Goal: Task Accomplishment & Management: Use online tool/utility

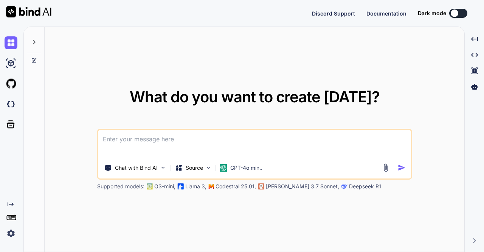
click at [11, 234] on img at bounding box center [11, 233] width 13 height 13
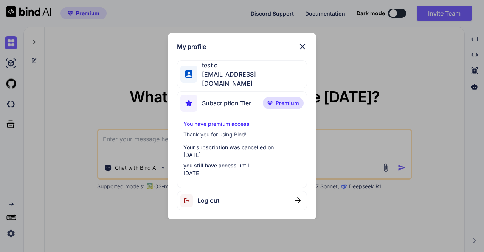
click at [216, 196] on span "Log out" at bounding box center [209, 200] width 22 height 9
type textarea "x"
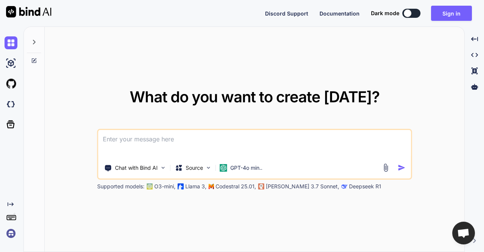
click at [10, 233] on img at bounding box center [11, 233] width 13 height 13
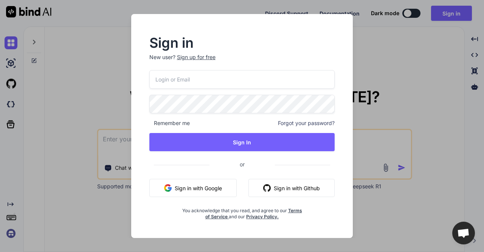
type input "app5@yopmail.com"
click at [227, 85] on input "app5@yopmail.com" at bounding box center [242, 79] width 186 height 19
type input "[PERSON_NAME][EMAIL_ADDRESS][DOMAIN_NAME]"
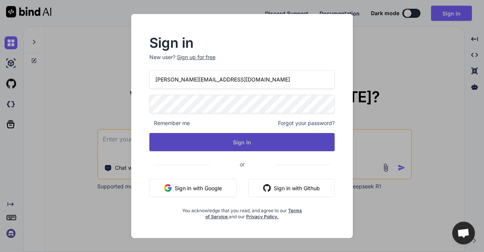
click at [222, 138] on button "Sign In" at bounding box center [242, 142] width 186 height 18
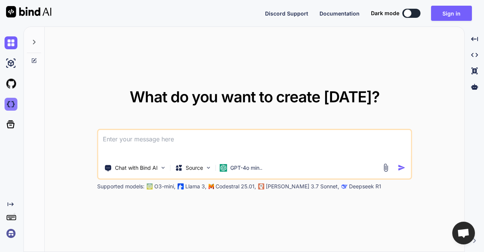
click at [8, 103] on img at bounding box center [11, 104] width 13 height 13
click at [8, 236] on img at bounding box center [11, 233] width 13 height 13
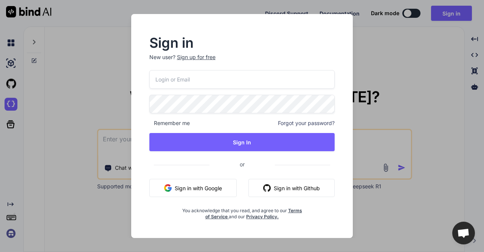
type input "[PERSON_NAME][EMAIL_ADDRESS][DOMAIN_NAME]"
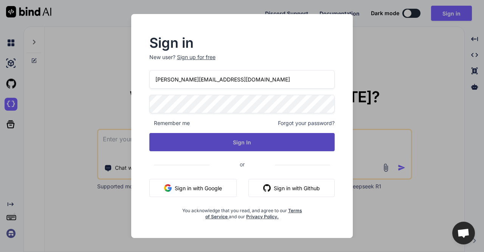
click at [241, 139] on button "Sign In" at bounding box center [242, 142] width 186 height 18
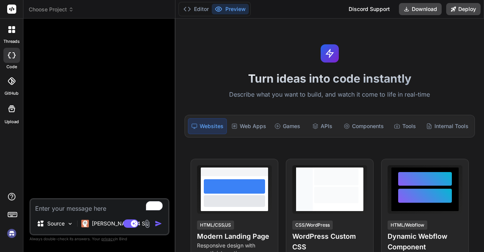
click at [48, 12] on span "Choose Project" at bounding box center [51, 10] width 45 height 8
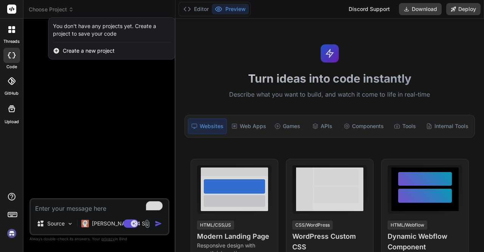
click at [48, 10] on div at bounding box center [242, 126] width 484 height 252
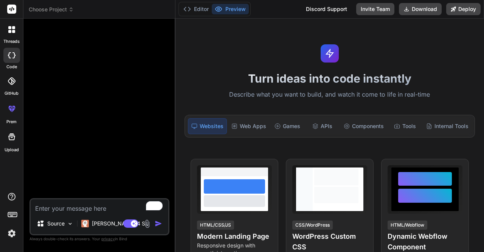
click at [53, 7] on span "Choose Project" at bounding box center [51, 10] width 45 height 8
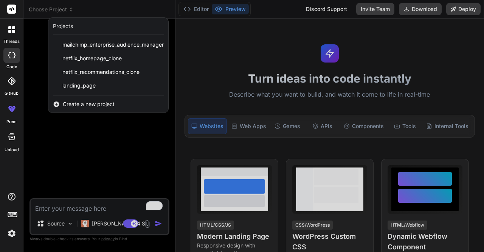
click at [8, 230] on img at bounding box center [11, 233] width 13 height 13
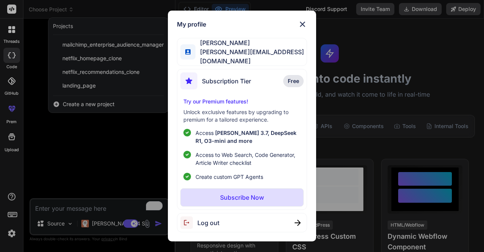
click at [219, 221] on div "Log out" at bounding box center [242, 222] width 130 height 19
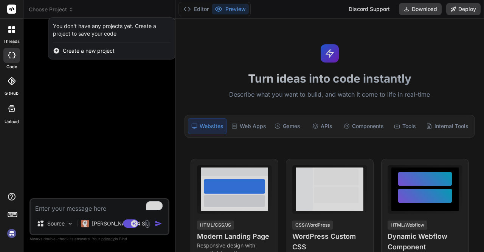
scroll to position [7, 0]
click at [51, 11] on div at bounding box center [242, 126] width 484 height 252
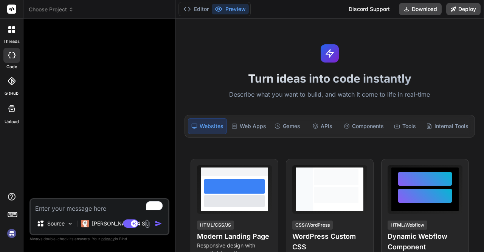
click at [45, 10] on span "Choose Project" at bounding box center [51, 10] width 45 height 8
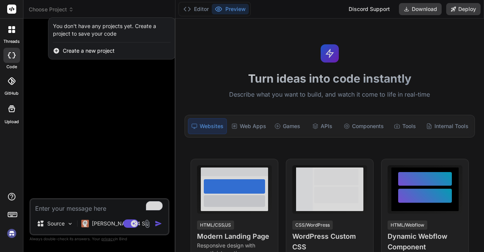
click at [75, 75] on div at bounding box center [242, 126] width 484 height 252
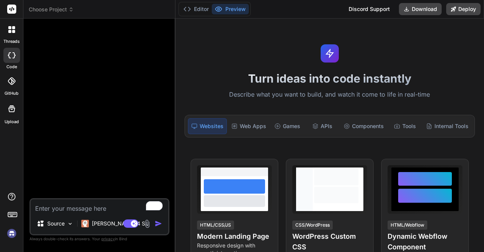
click at [60, 10] on span "Choose Project" at bounding box center [51, 10] width 45 height 8
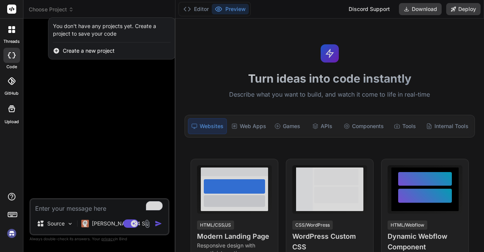
click at [54, 102] on div at bounding box center [242, 126] width 484 height 252
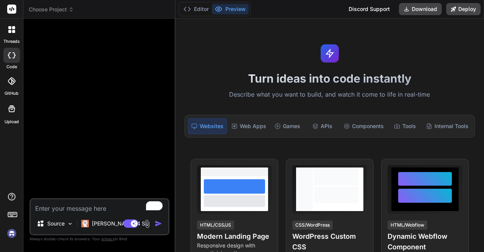
click at [9, 233] on img at bounding box center [11, 233] width 13 height 13
click at [11, 235] on img at bounding box center [11, 233] width 13 height 13
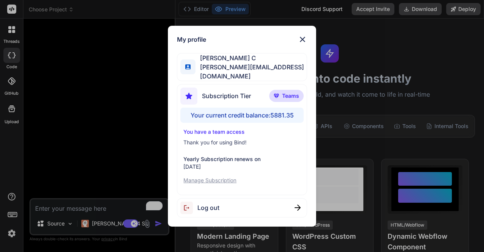
click at [135, 102] on div "My profile Saravanan C saravanan@witarist.com Subscription Tier Teams Your curr…" at bounding box center [242, 126] width 484 height 252
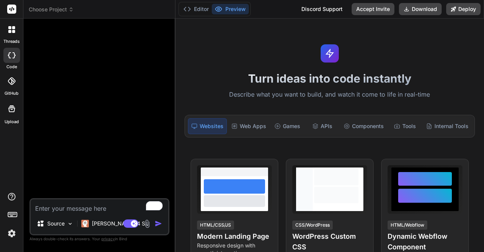
click at [58, 6] on span "Choose Project" at bounding box center [51, 10] width 45 height 8
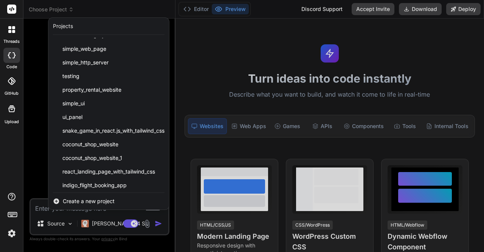
scroll to position [64, 0]
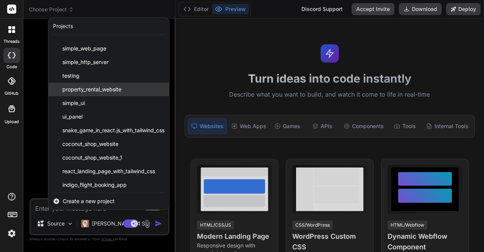
click at [76, 87] on span "property_rental_website" at bounding box center [91, 90] width 59 height 8
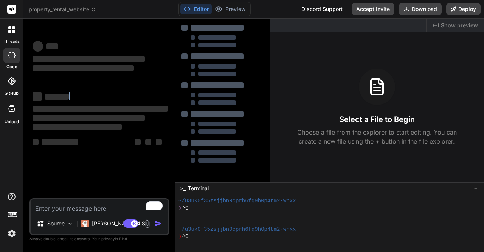
scroll to position [35, 0]
click at [76, 87] on div "‌ ‌ ‌ ‌ ‌ ‌ ‌ ‌ ‌ ‌ ‌ ‌ ‌ ‌" at bounding box center [100, 98] width 135 height 122
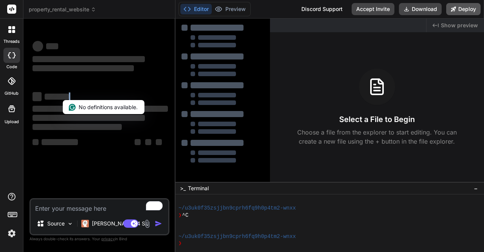
click at [465, 11] on button "Deploy" at bounding box center [464, 9] width 34 height 12
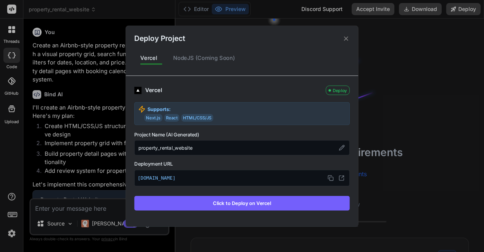
scroll to position [70, 0]
click at [346, 40] on icon at bounding box center [346, 38] width 7 height 7
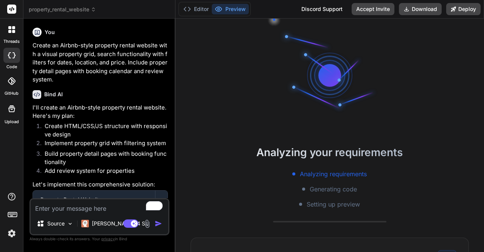
scroll to position [120, 0]
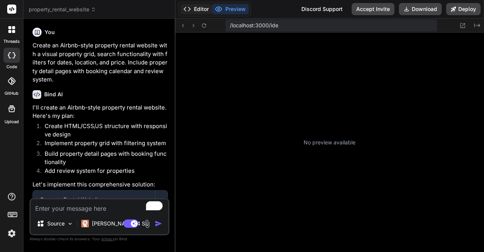
click at [196, 7] on button "Editor" at bounding box center [196, 9] width 31 height 11
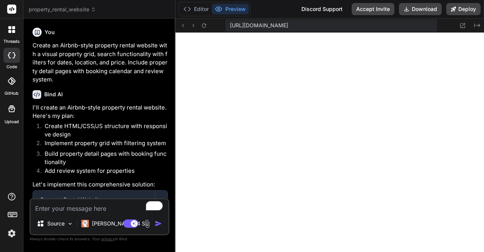
scroll to position [417, 0]
click at [201, 11] on button "Editor" at bounding box center [196, 9] width 31 height 11
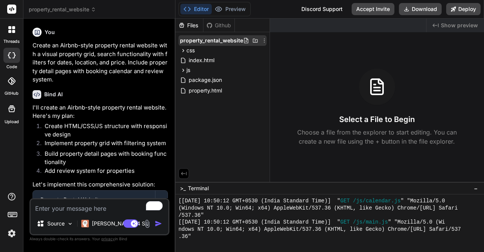
click at [264, 40] on icon at bounding box center [264, 40] width 6 height 6
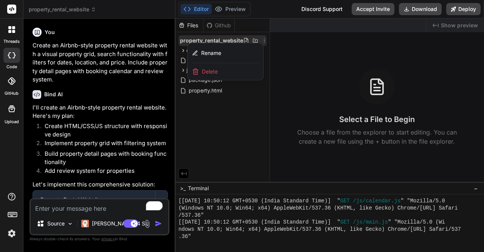
click at [226, 70] on div "Delete" at bounding box center [226, 71] width 76 height 17
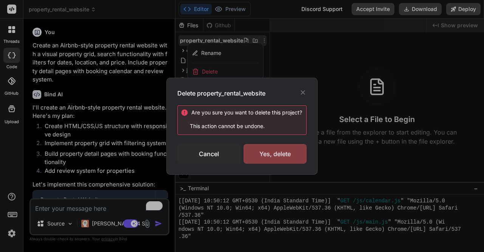
click at [270, 148] on div "Yes, delete" at bounding box center [275, 154] width 63 height 20
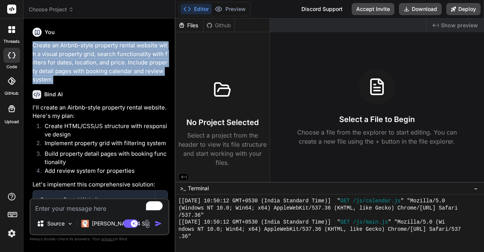
drag, startPoint x: 30, startPoint y: 43, endPoint x: 69, endPoint y: 78, distance: 52.5
click at [69, 78] on div "You Create an Airbnb-style property rental website with a visual property grid,…" at bounding box center [100, 138] width 140 height 227
copy p "Create an Airbnb-style property rental website with a visual property grid, sea…"
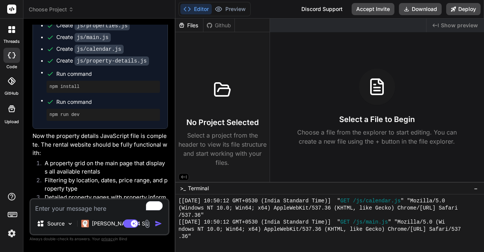
scroll to position [344, 0]
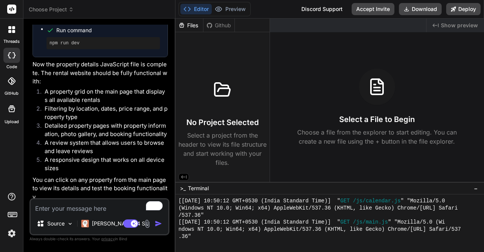
click at [11, 29] on icon at bounding box center [9, 27] width 3 height 3
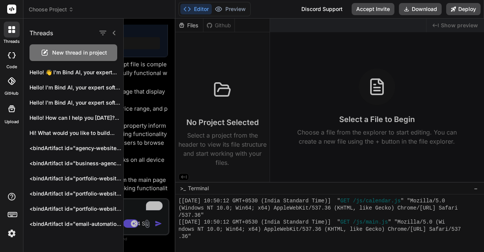
scroll to position [0, 0]
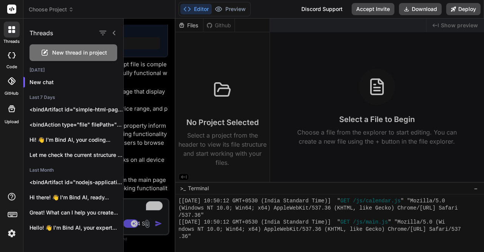
click at [62, 49] on span "New thread in project" at bounding box center [79, 53] width 55 height 8
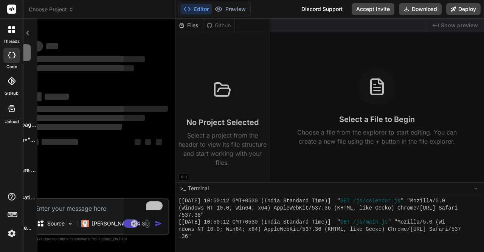
scroll to position [452, 0]
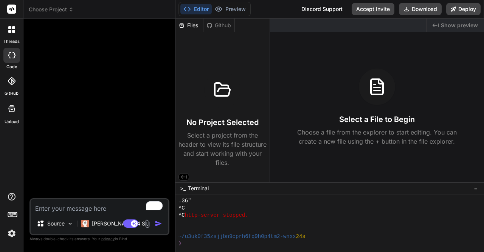
click at [61, 8] on span "Choose Project" at bounding box center [51, 10] width 45 height 8
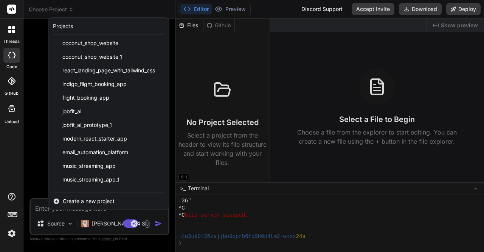
scroll to position [144, 0]
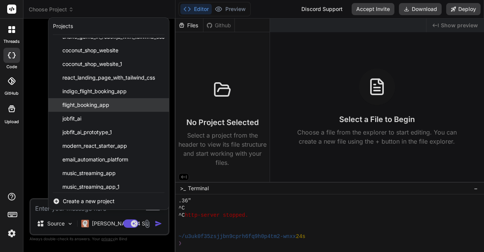
click at [101, 108] on span "flight_booking_app" at bounding box center [85, 105] width 47 height 8
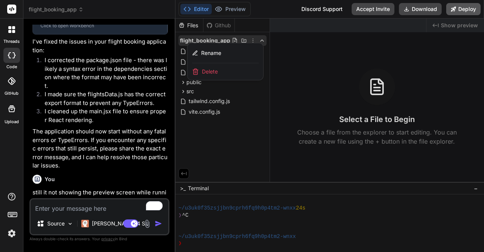
scroll to position [515, 0]
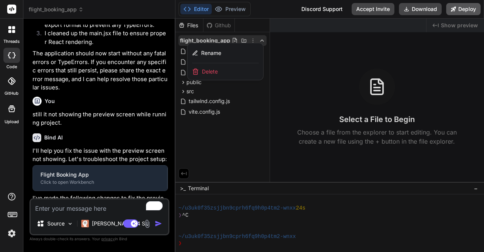
click at [470, 10] on button "Deploy" at bounding box center [464, 9] width 34 height 12
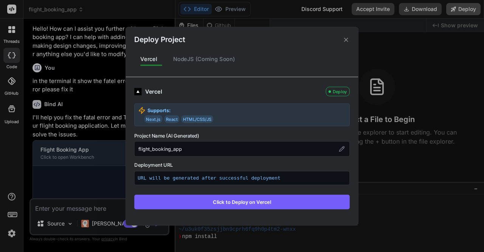
scroll to position [653, 0]
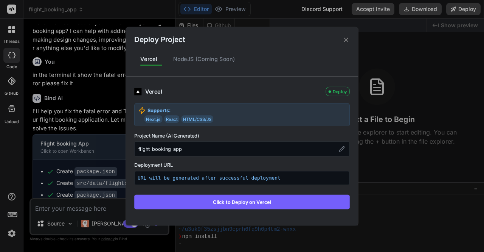
click at [262, 194] on button "Click to Deploy on Vercel" at bounding box center [242, 201] width 216 height 14
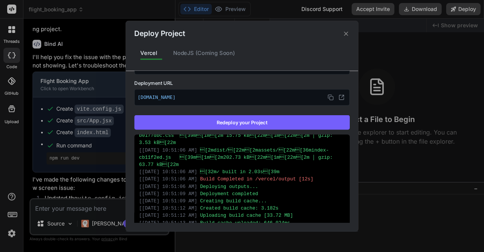
scroll to position [114, 0]
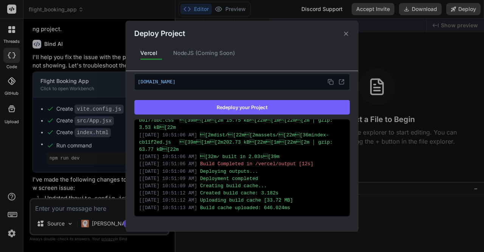
click at [345, 35] on icon at bounding box center [346, 33] width 4 height 4
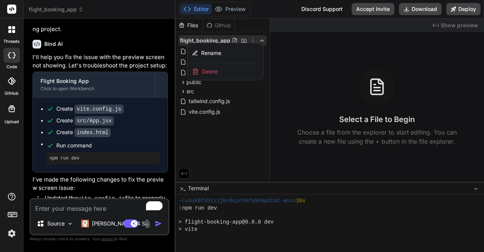
click at [62, 11] on span "flight_booking_app" at bounding box center [56, 10] width 55 height 8
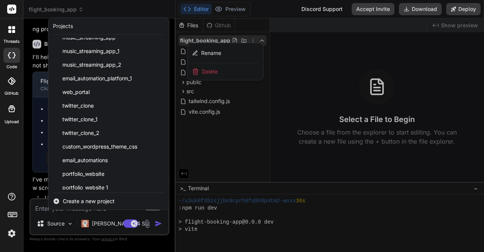
scroll to position [325, 0]
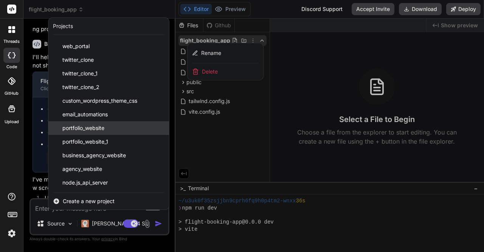
click at [84, 127] on span "portfolio_website" at bounding box center [83, 128] width 42 height 8
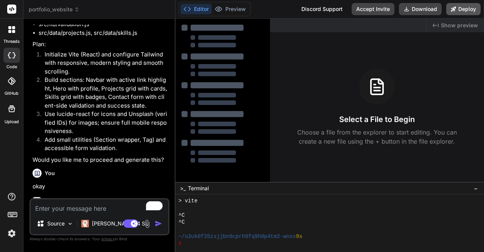
click at [461, 8] on button "Deploy" at bounding box center [464, 9] width 34 height 12
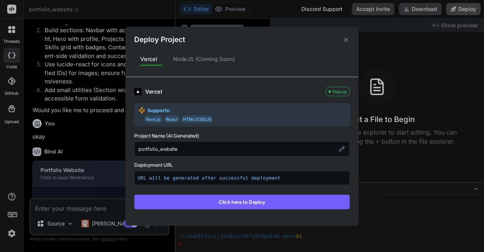
scroll to position [266, 0]
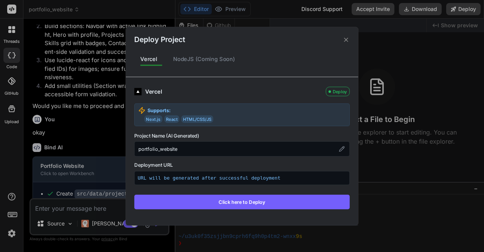
click at [348, 40] on icon at bounding box center [346, 39] width 7 height 7
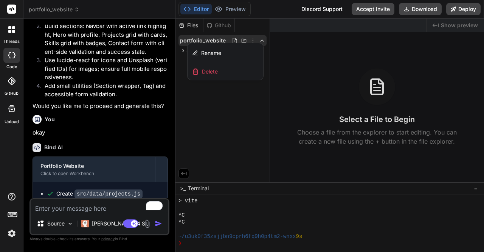
click at [256, 106] on div at bounding box center [330, 135] width 309 height 233
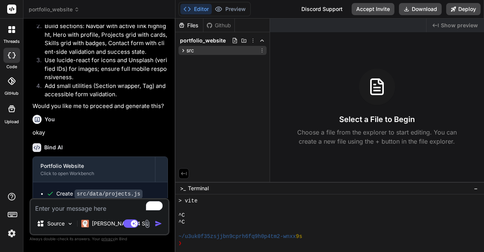
click at [187, 49] on span "src" at bounding box center [191, 51] width 8 height 8
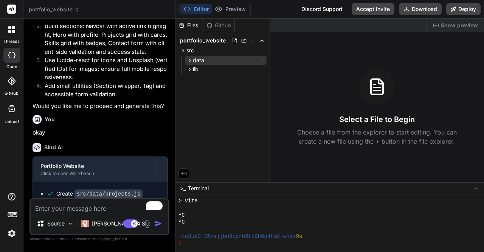
click at [196, 59] on span "data" at bounding box center [198, 60] width 11 height 8
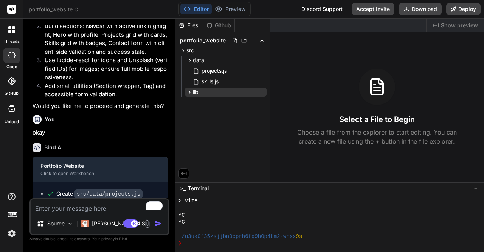
click at [201, 91] on div "lib" at bounding box center [226, 91] width 82 height 9
click at [464, 13] on button "Deploy" at bounding box center [464, 9] width 34 height 12
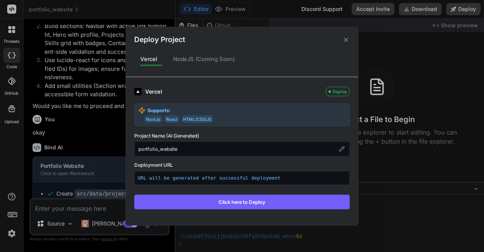
click at [251, 199] on button "Click here to Deploy" at bounding box center [242, 201] width 216 height 14
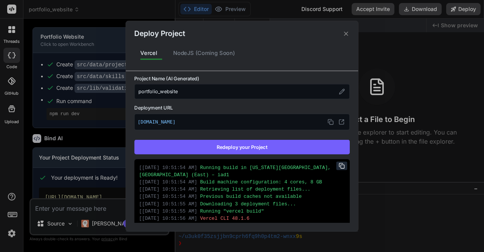
scroll to position [63, 0]
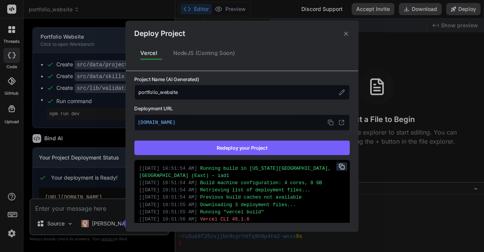
click at [347, 34] on icon at bounding box center [346, 33] width 7 height 7
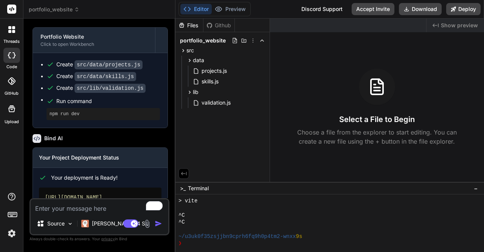
click at [48, 12] on span "portfolio_website" at bounding box center [54, 10] width 51 height 8
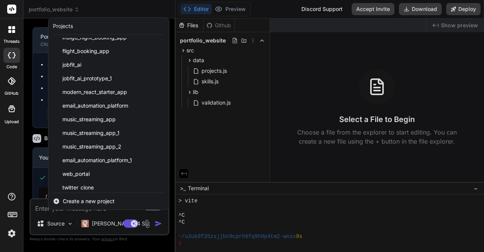
scroll to position [325, 0]
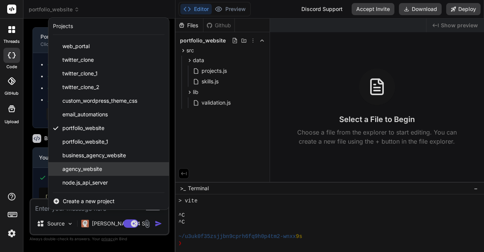
click at [86, 166] on span "agency_website" at bounding box center [82, 169] width 40 height 8
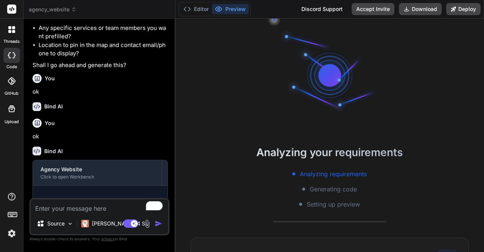
scroll to position [349, 0]
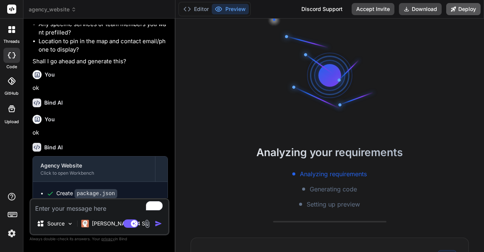
click at [460, 12] on button "Deploy" at bounding box center [464, 9] width 34 height 12
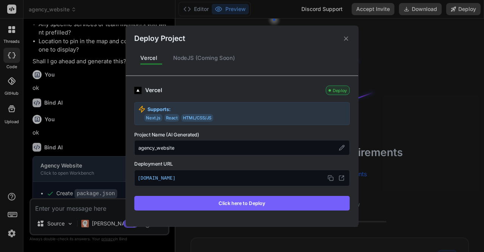
click at [345, 38] on icon at bounding box center [346, 38] width 4 height 4
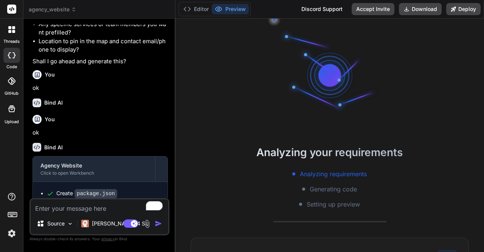
click at [55, 14] on header "agency_website Created with Pixso." at bounding box center [99, 9] width 152 height 19
click at [46, 12] on span "agency_website" at bounding box center [53, 10] width 48 height 8
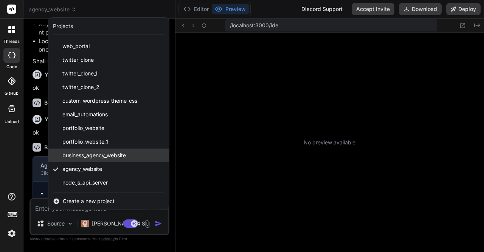
scroll to position [777, 0]
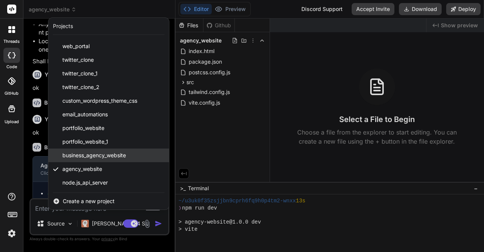
click at [89, 154] on span "business_agency_website" at bounding box center [94, 155] width 64 height 8
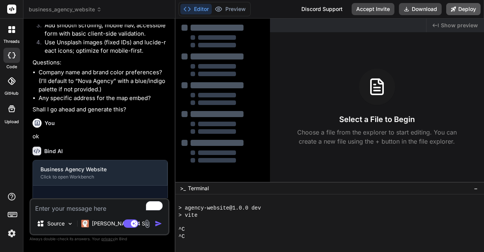
scroll to position [296, 0]
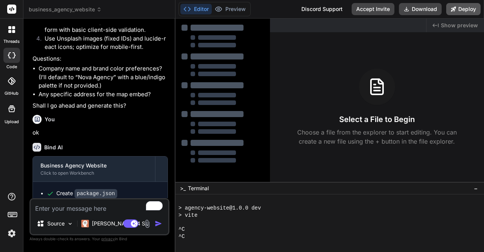
click at [468, 12] on button "Deploy" at bounding box center [464, 9] width 34 height 12
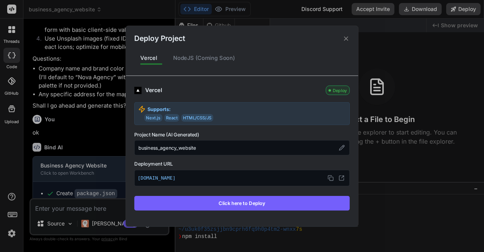
scroll to position [833, 0]
click at [342, 39] on div "Deploy Project" at bounding box center [242, 35] width 232 height 18
click at [347, 38] on icon at bounding box center [346, 38] width 4 height 4
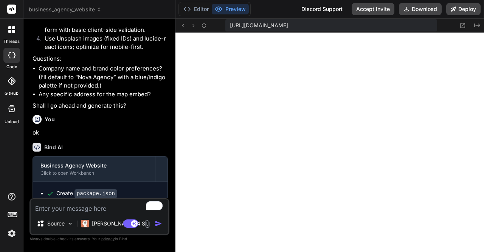
scroll to position [960, 0]
click at [56, 12] on span "business_agency_website" at bounding box center [65, 10] width 73 height 8
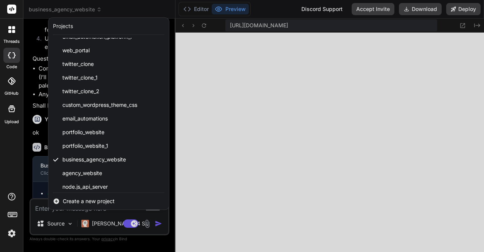
scroll to position [325, 0]
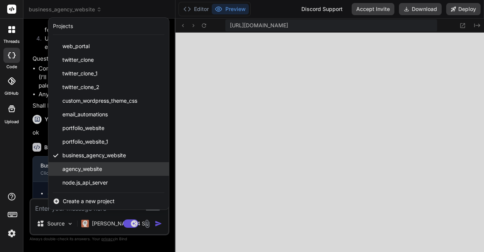
click at [90, 167] on span "agency_website" at bounding box center [82, 169] width 40 height 8
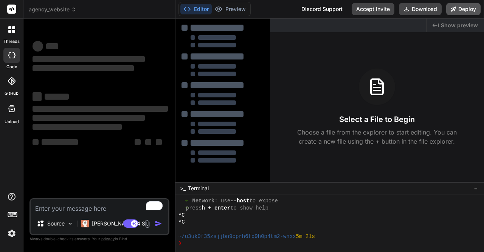
click at [470, 10] on button "Deploy" at bounding box center [464, 9] width 34 height 12
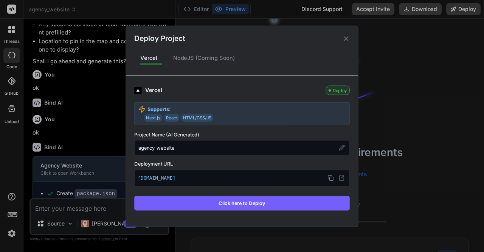
scroll to position [1024, 0]
click at [347, 38] on icon at bounding box center [346, 38] width 4 height 4
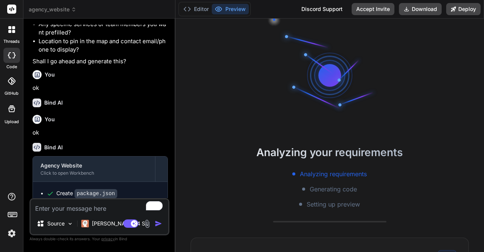
click at [42, 12] on span "agency_website" at bounding box center [53, 10] width 48 height 8
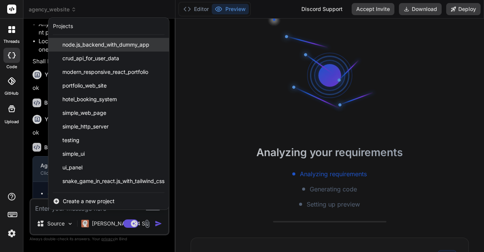
click at [126, 48] on div "node.js_backend_with_dummy_app" at bounding box center [108, 45] width 121 height 14
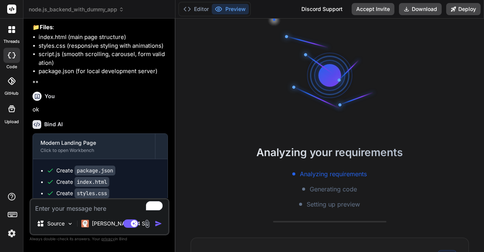
scroll to position [563, 0]
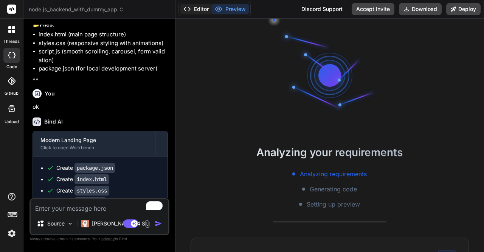
click at [201, 9] on button "Editor" at bounding box center [196, 9] width 31 height 11
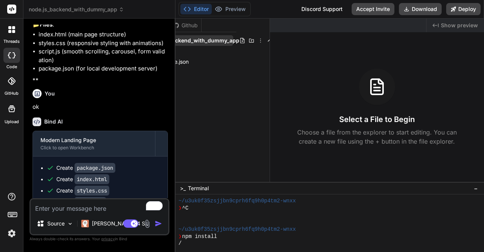
scroll to position [0, 33]
click at [260, 40] on icon at bounding box center [260, 41] width 1 height 4
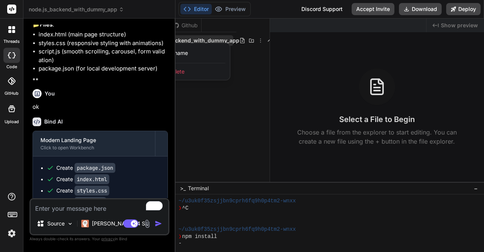
click at [185, 70] on div "Delete" at bounding box center [192, 71] width 76 height 17
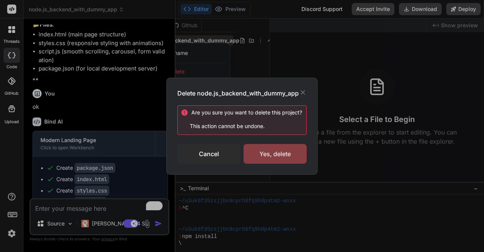
click at [281, 154] on div "Yes, delete" at bounding box center [275, 154] width 63 height 20
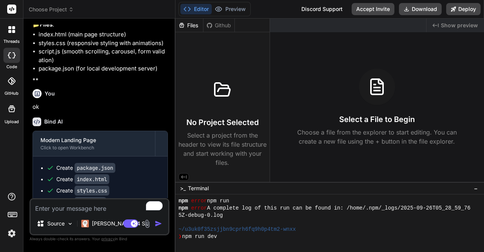
scroll to position [1299, 0]
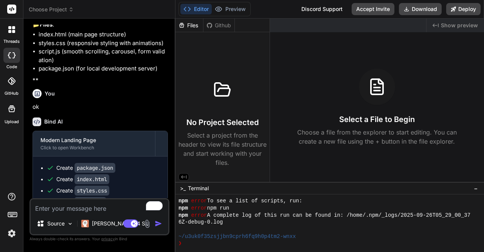
type textarea "x"
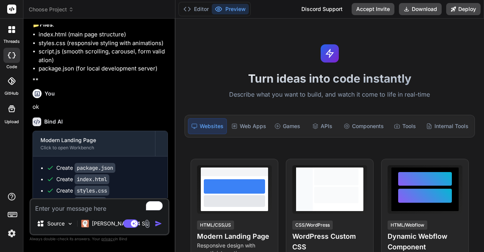
click at [11, 36] on div at bounding box center [12, 30] width 16 height 16
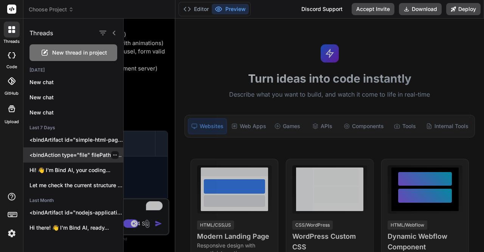
scroll to position [185, 0]
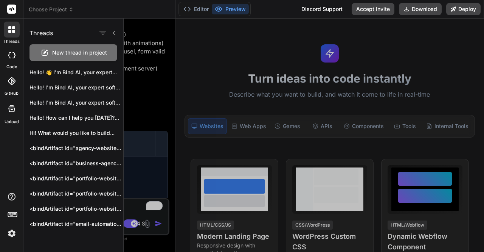
click at [187, 64] on div at bounding box center [304, 135] width 361 height 233
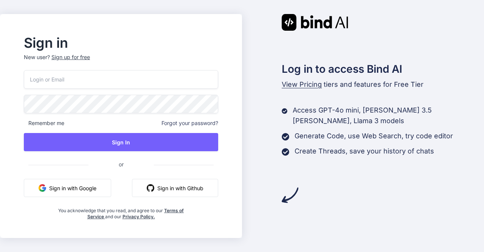
type input "[PERSON_NAME][EMAIL_ADDRESS][DOMAIN_NAME]"
click at [94, 187] on button "Sign in with Google" at bounding box center [67, 188] width 87 height 18
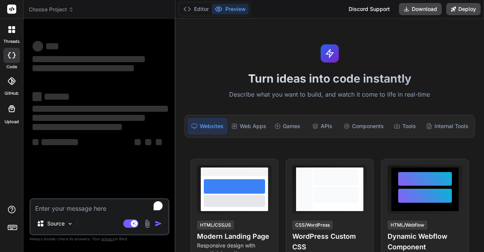
click at [11, 33] on div at bounding box center [12, 30] width 16 height 16
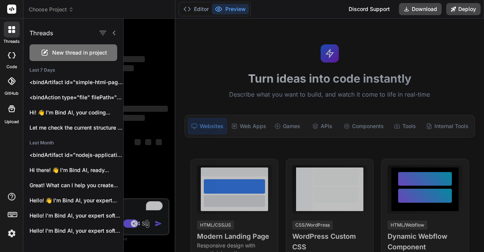
click at [142, 58] on div at bounding box center [304, 135] width 361 height 233
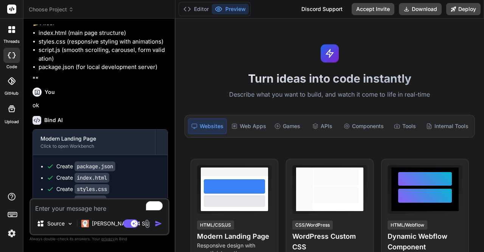
scroll to position [568, 0]
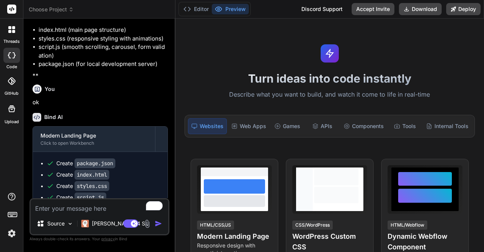
click at [12, 31] on icon at bounding box center [13, 31] width 3 height 3
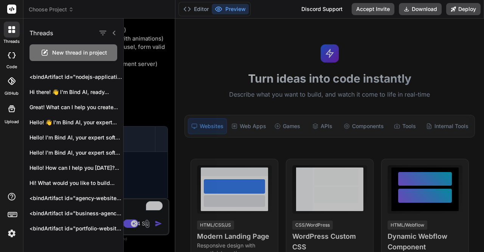
scroll to position [0, 0]
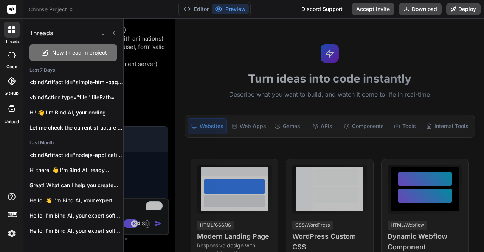
click at [165, 78] on div at bounding box center [304, 135] width 361 height 233
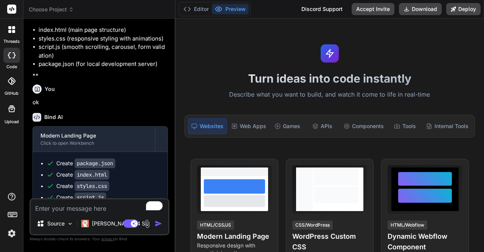
click at [59, 8] on span "Choose Project" at bounding box center [51, 10] width 45 height 8
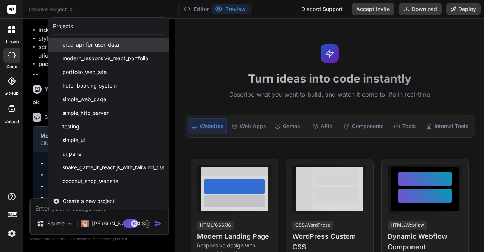
click at [76, 44] on span "crud_api_for_user_data" at bounding box center [90, 45] width 57 height 8
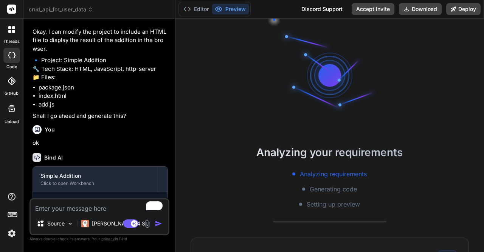
scroll to position [398, 0]
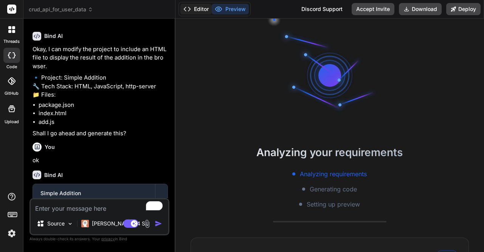
click at [192, 11] on button "Editor" at bounding box center [196, 9] width 31 height 11
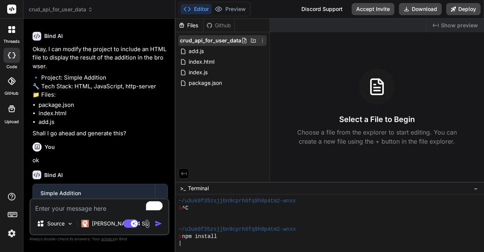
click at [262, 42] on icon at bounding box center [263, 40] width 6 height 6
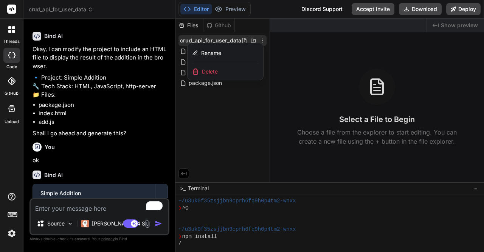
click at [226, 71] on div "Delete" at bounding box center [226, 71] width 76 height 17
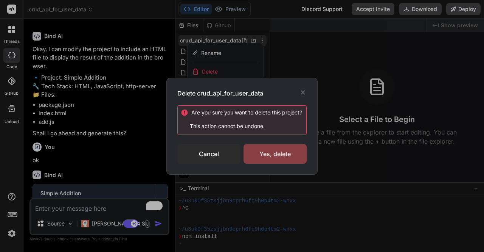
click at [272, 149] on div "Yes, delete" at bounding box center [275, 154] width 63 height 20
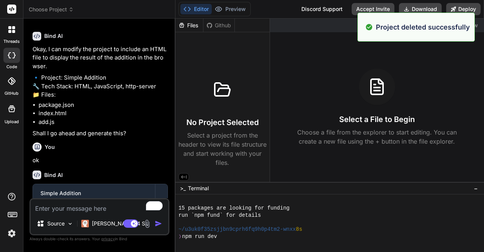
scroll to position [127, 0]
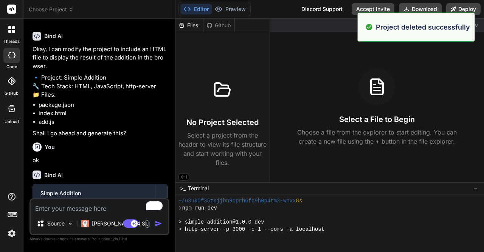
type textarea "x"
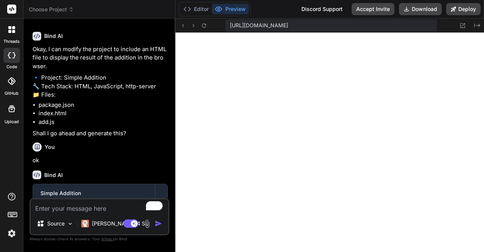
scroll to position [297, 0]
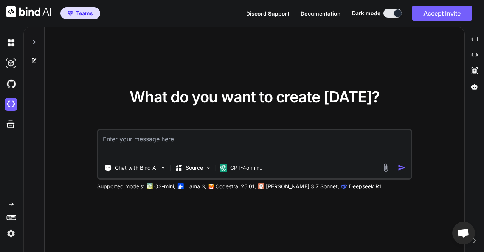
click at [157, 141] on textarea at bounding box center [254, 144] width 313 height 28
click at [13, 122] on icon at bounding box center [11, 124] width 8 height 8
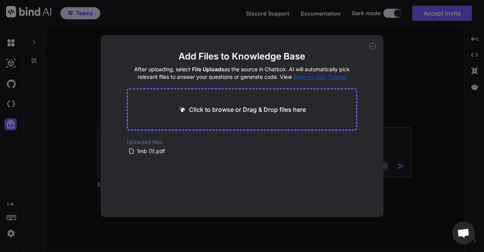
click at [207, 117] on div "Click to browse or Drag & Drop files here" at bounding box center [242, 109] width 231 height 42
click at [223, 107] on p "Click to browse or Drag & Drop files here" at bounding box center [247, 109] width 117 height 9
click at [52, 97] on div "Add Files to Knowledge Base After uploading, select File Uploads as the source …" at bounding box center [242, 126] width 484 height 252
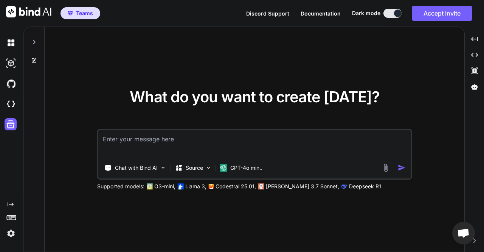
click at [387, 166] on img at bounding box center [385, 167] width 9 height 9
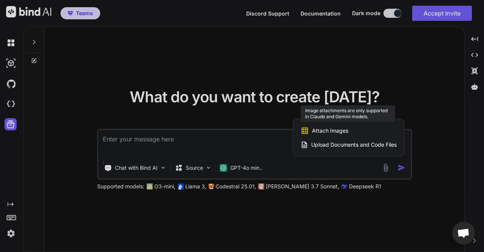
click at [338, 129] on span "Attach Images" at bounding box center [330, 131] width 36 height 8
click at [244, 162] on div at bounding box center [242, 126] width 484 height 252
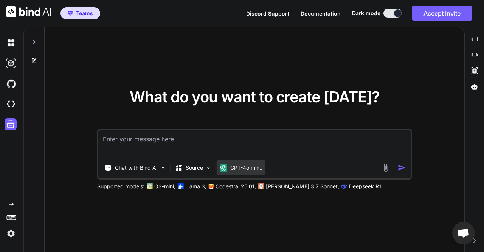
click at [239, 166] on p "GPT-4o min.." at bounding box center [246, 168] width 32 height 8
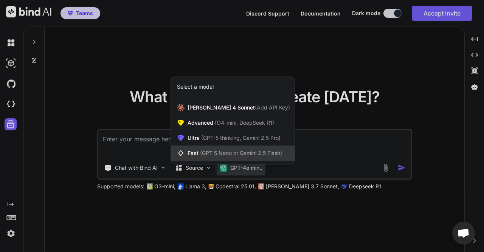
click at [215, 152] on span "(GPT 5 Nano or Gemini 2.5 Flash)" at bounding box center [241, 152] width 82 height 6
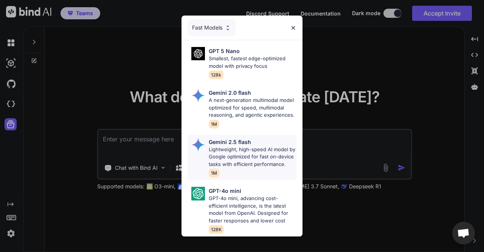
click at [233, 151] on p "Lightweight, high-speed AI model by Google optimized for fast on-device tasks w…" at bounding box center [253, 157] width 88 height 22
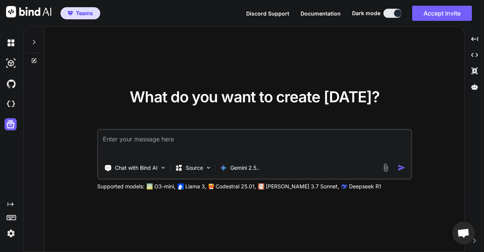
click at [387, 168] on img at bounding box center [385, 167] width 9 height 9
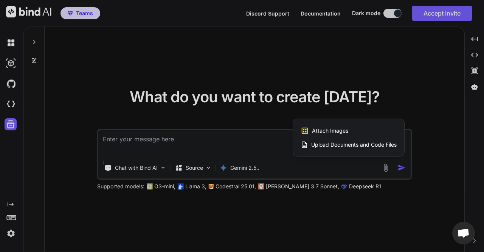
click at [333, 129] on span "Attach Images" at bounding box center [330, 131] width 36 height 8
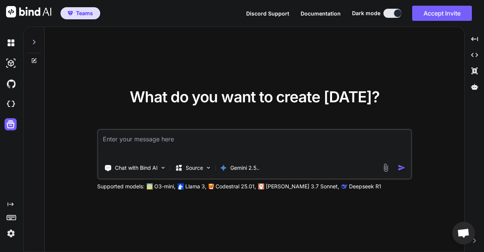
type input "C:\fakepath\Screenshot 2025-09-26 113059.png"
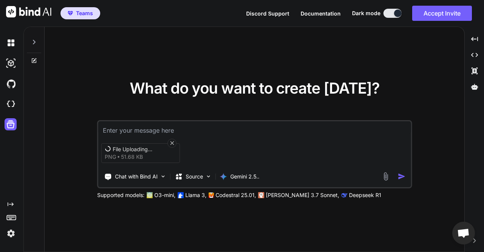
click at [154, 132] on textarea at bounding box center [254, 128] width 313 height 14
type textarea "extract the text"
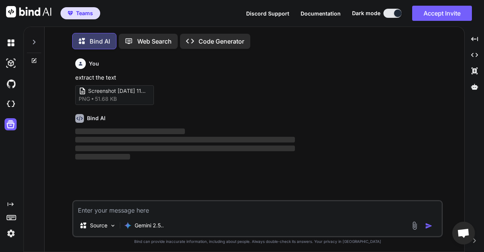
scroll to position [3, 0]
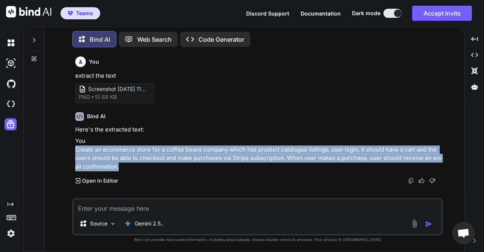
drag, startPoint x: 74, startPoint y: 150, endPoint x: 124, endPoint y: 167, distance: 52.8
click at [124, 167] on div "You extract the text Screenshot 2025-09-26 113059 png 51.68 KB Bind AI Here's t…" at bounding box center [258, 125] width 369 height 145
copy p "Create an ecommerce store for a coffee beans company which has product catalogu…"
click at [12, 107] on img at bounding box center [11, 104] width 13 height 13
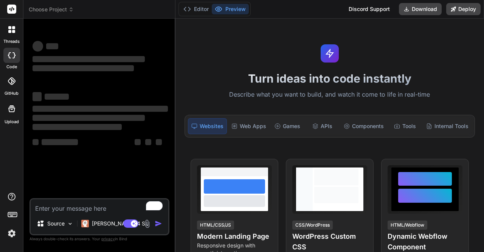
click at [75, 209] on textarea "To enrich screen reader interactions, please activate Accessibility in Grammarl…" at bounding box center [100, 206] width 138 height 14
click at [12, 36] on div at bounding box center [12, 30] width 16 height 16
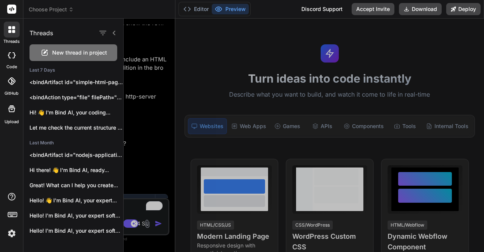
scroll to position [391, 0]
click at [68, 55] on span "New thread in project" at bounding box center [79, 53] width 55 height 8
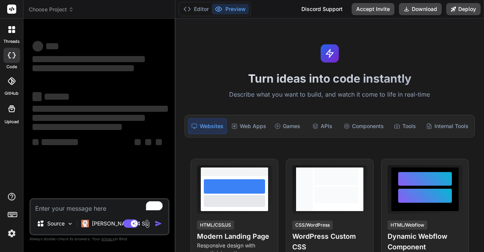
scroll to position [7, 0]
type textarea "x"
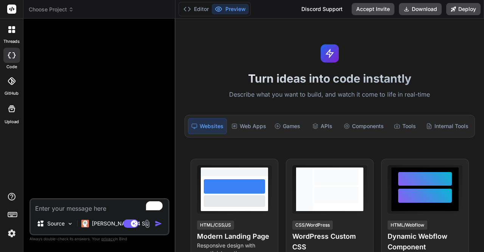
click at [79, 209] on textarea "To enrich screen reader interactions, please activate Accessibility in Grammarl…" at bounding box center [100, 206] width 138 height 14
paste textarea "Create an ecommerce store for a coffee beans company which has product catalogu…"
type textarea "Create an ecommerce store for a coffee beans company which has product catalogu…"
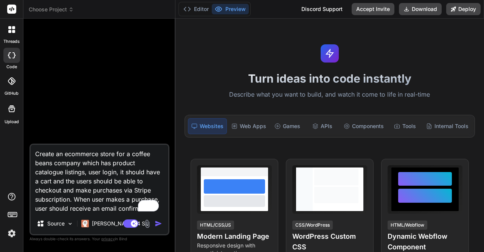
scroll to position [8, 0]
type textarea "x"
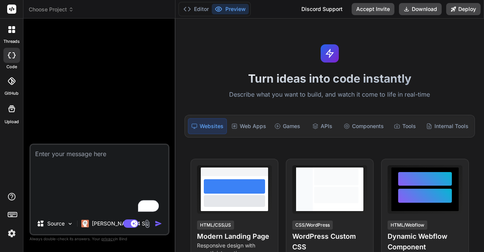
scroll to position [0, 0]
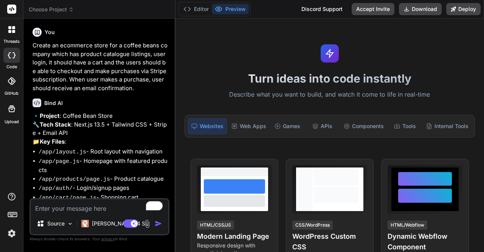
type textarea "x"
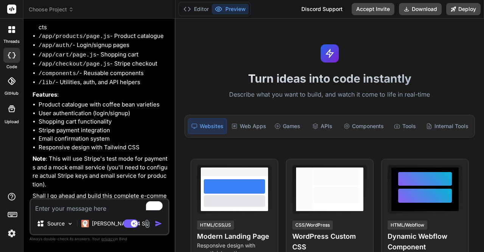
scroll to position [167, 0]
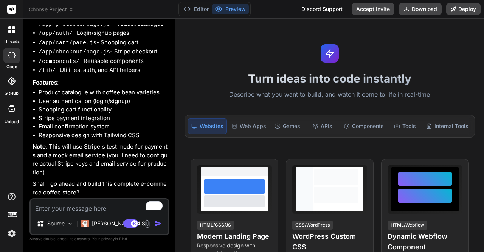
click at [58, 210] on textarea "To enrich screen reader interactions, please activate Accessibility in Grammarl…" at bounding box center [100, 206] width 138 height 14
type textarea "o"
type textarea "x"
type textarea "ok"
type textarea "x"
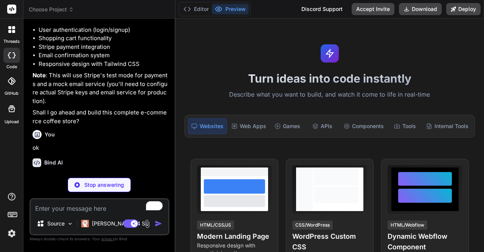
scroll to position [246, 0]
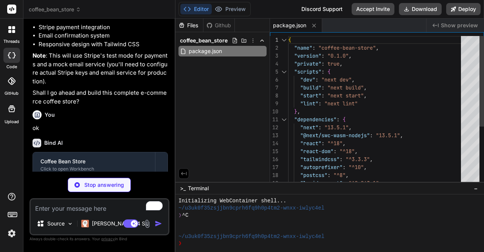
type textarea "x"
type textarea "module.exports = nextConfig"
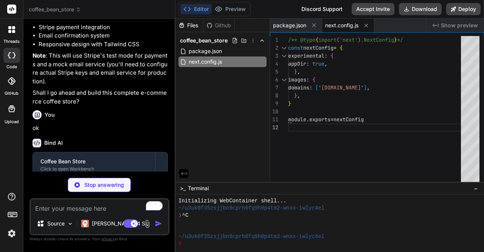
type textarea "x"
type textarea "900: '#43302b', }, }, }, }, plugins: [], }"
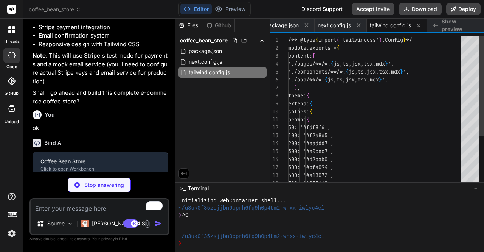
type textarea "x"
type textarea "module.exports = { plugins: { tailwindcss: {}, autoprefixer: {}, }, }"
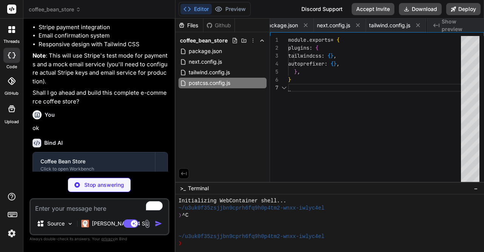
scroll to position [0, 70]
type textarea "x"
type textarea "@media (prefers-color-scheme: dark) { html { color-scheme: dark; } }"
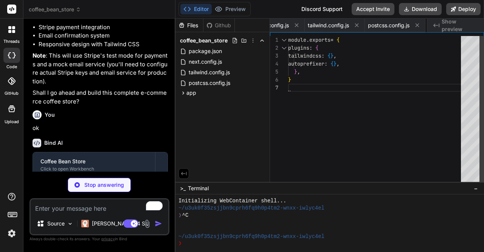
type textarea "x"
type textarea "</body> </html> ) }"
type textarea "x"
type textarea "</div> ) }"
type textarea "x"
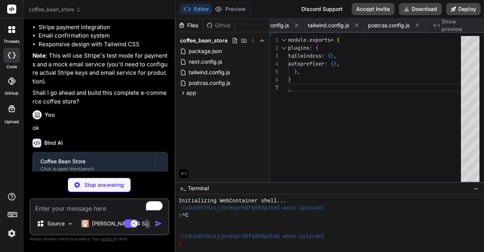
type textarea "</nav> ) }"
type textarea "x"
type textarea "}"
type textarea "x"
type textarea ") }"
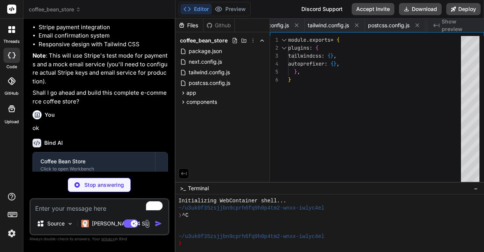
type textarea "x"
type textarea "return context }"
type textarea "x"
type textarea "</main> </CartProvider> </AuthProvider> </body> </html> ) }"
type textarea "x"
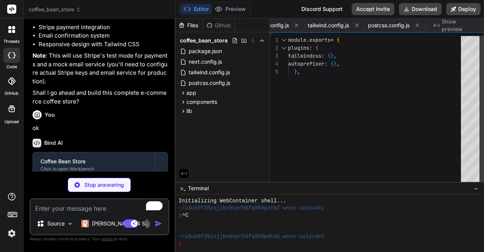
type textarea "}"
type textarea "x"
type textarea "combination will work </div> </div> </div> </div> </div> ) }"
type textarea "x"
type textarea "</form> </div> </div> </div> ) }"
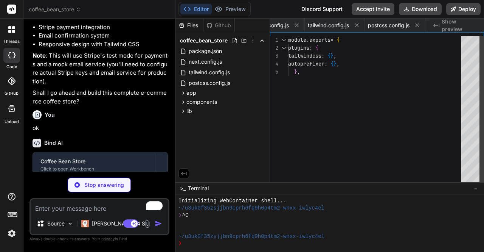
type textarea "x"
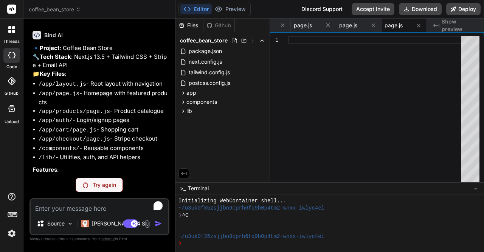
scroll to position [225, 0]
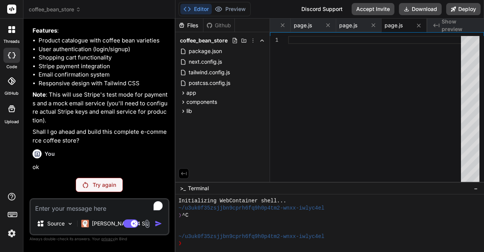
click at [96, 181] on p "Try again" at bounding box center [104, 185] width 23 height 8
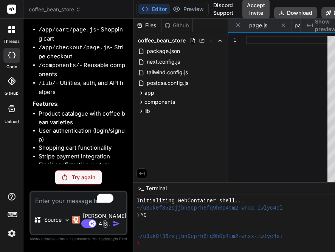
scroll to position [321, 0]
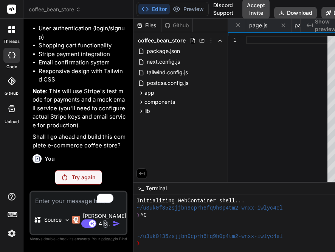
click at [70, 177] on div "Try again" at bounding box center [78, 177] width 47 height 14
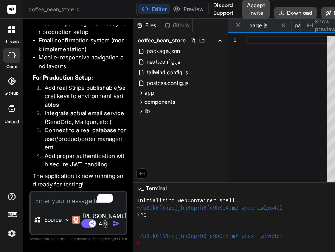
scroll to position [835, 0]
type textarea "x"
click at [56, 201] on div "Source Claude 4 S.. Agent Mode. When this toggle is activated, AI automatically…" at bounding box center [79, 212] width 98 height 45
click at [54, 199] on textarea "To enrich screen reader interactions, please activate Accessibility in Grammarl…" at bounding box center [79, 198] width 96 height 14
click at [146, 90] on span "app" at bounding box center [150, 93] width 10 height 8
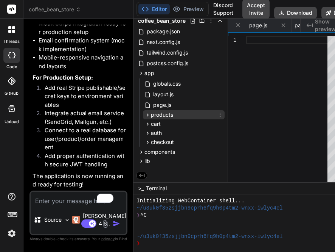
scroll to position [20, 0]
click at [184, 240] on div "❯" at bounding box center [235, 243] width 197 height 7
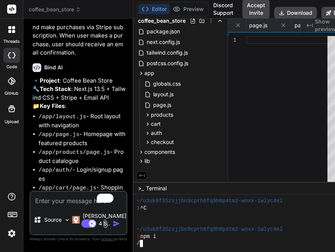
scroll to position [0, 0]
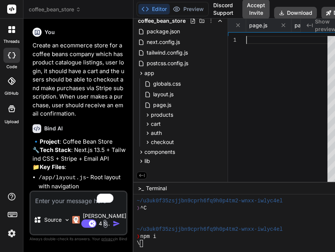
click at [286, 167] on div at bounding box center [289, 110] width 86 height 149
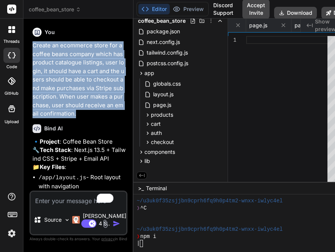
drag, startPoint x: 31, startPoint y: 44, endPoint x: 93, endPoint y: 122, distance: 100.0
click at [93, 122] on div "You Create an ecommerce store for a coffee beans company which has product cata…" at bounding box center [79, 108] width 96 height 166
copy p "Create an ecommerce store for a coffee beans company which has product catalogu…"
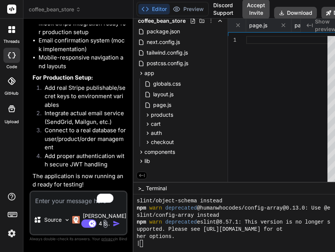
scroll to position [120, 0]
type textarea "x"
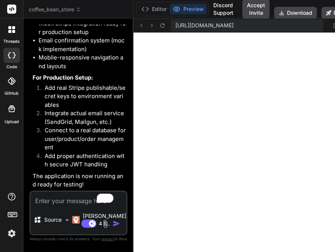
scroll to position [403, 0]
click at [150, 11] on button "Editor" at bounding box center [153, 9] width 31 height 11
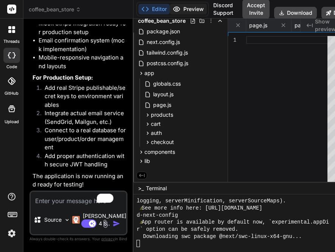
click at [191, 12] on button "Preview" at bounding box center [188, 9] width 37 height 11
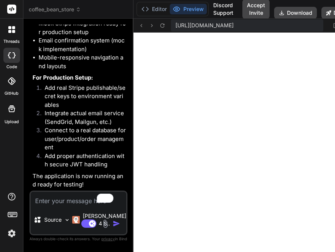
scroll to position [409, 0]
click at [151, 11] on button "Editor" at bounding box center [153, 9] width 31 height 11
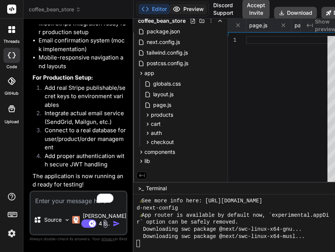
click at [177, 11] on button "Preview" at bounding box center [188, 9] width 37 height 11
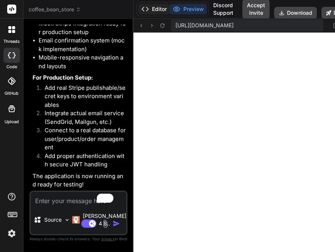
scroll to position [551, 0]
click at [142, 11] on icon at bounding box center [146, 9] width 8 height 8
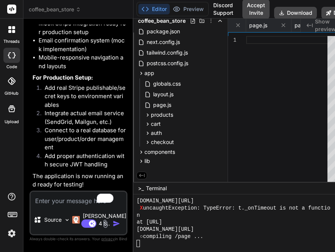
scroll to position [558, 0]
click at [176, 13] on button "Preview" at bounding box center [188, 9] width 37 height 11
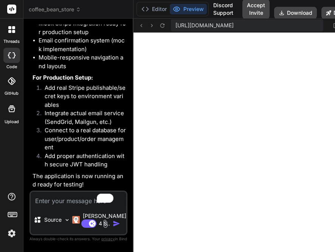
scroll to position [621, 0]
click at [146, 7] on button "Editor" at bounding box center [153, 9] width 31 height 11
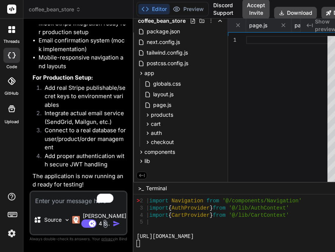
scroll to position [685, 0]
click at [325, 13] on button "Deploy" at bounding box center [339, 13] width 34 height 12
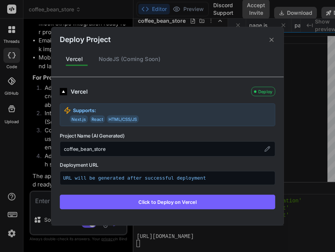
click at [178, 199] on button "Click to Deploy on Vercel" at bounding box center [168, 201] width 216 height 14
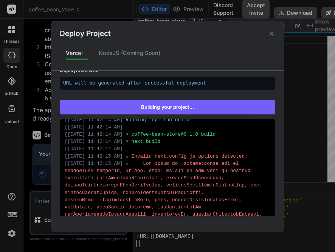
scroll to position [283, 0]
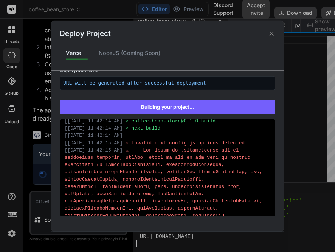
type textarea "x"
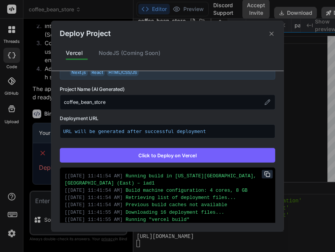
scroll to position [89, 0]
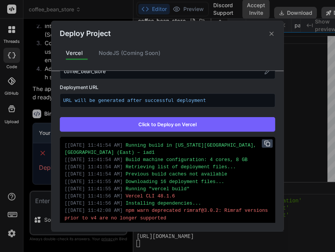
click at [265, 141] on icon at bounding box center [266, 141] width 3 height 3
click at [273, 33] on icon at bounding box center [271, 33] width 7 height 7
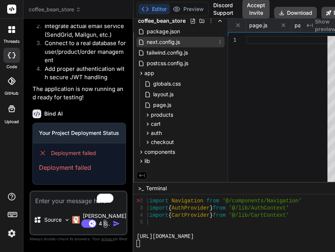
click at [151, 38] on span "next.config.js" at bounding box center [163, 41] width 35 height 9
type textarea "} module.exports = nextConfig"
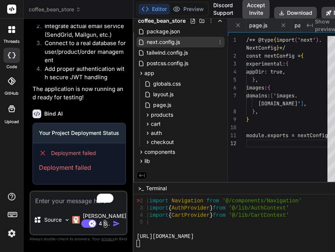
scroll to position [0, 52]
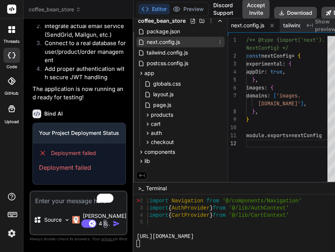
type textarea "x"
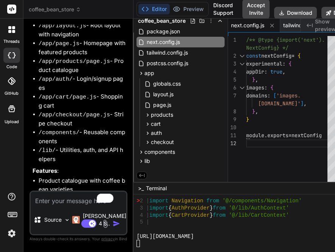
scroll to position [0, 0]
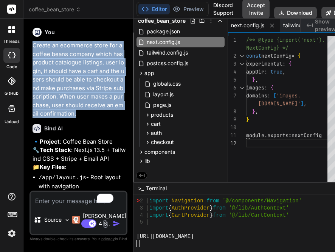
drag, startPoint x: 40, startPoint y: 125, endPoint x: 28, endPoint y: 47, distance: 78.9
click at [28, 47] on div "Bind AI Web Search Created with Pixso. Code Generator You Create an ecommerce s…" at bounding box center [78, 135] width 110 height 233
copy p "Create an ecommerce store for a coffee beans company which has product catalogu…"
click at [211, 22] on icon at bounding box center [211, 21] width 1 height 4
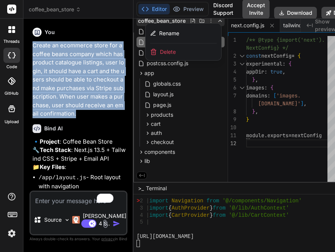
click at [167, 52] on span "Delete" at bounding box center [168, 52] width 16 height 8
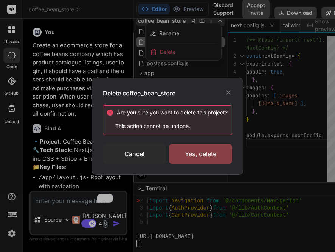
click at [207, 157] on div "Yes, delete" at bounding box center [200, 154] width 63 height 20
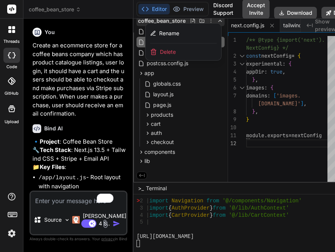
click at [160, 49] on span "Delete" at bounding box center [168, 52] width 16 height 8
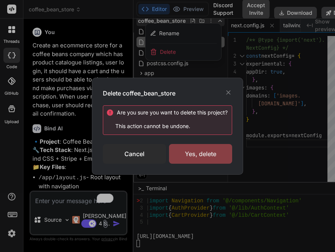
click at [216, 156] on div "Yes, delete" at bounding box center [200, 154] width 63 height 20
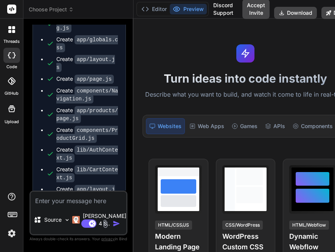
scroll to position [590, 0]
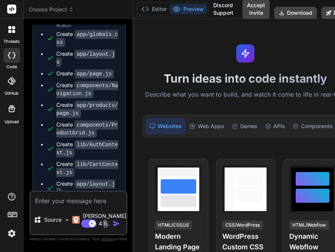
click at [51, 11] on span "Choose Project" at bounding box center [51, 10] width 45 height 8
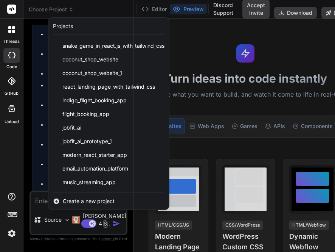
scroll to position [0, 0]
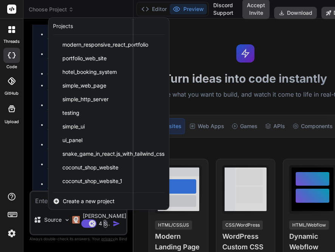
click at [33, 32] on div at bounding box center [167, 126] width 335 height 252
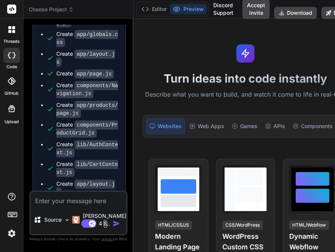
click at [11, 32] on icon at bounding box center [9, 31] width 3 height 3
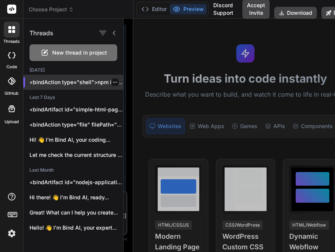
click at [113, 81] on icon "button" at bounding box center [115, 82] width 5 height 5
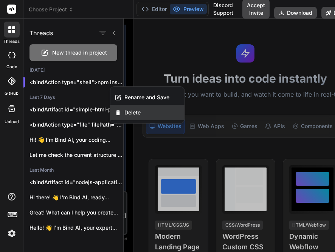
click at [156, 113] on div "Delete" at bounding box center [147, 112] width 74 height 15
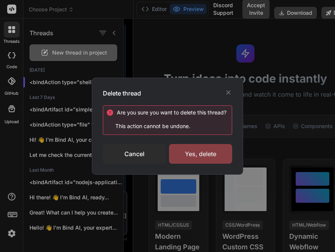
click at [219, 156] on div "Yes, delete" at bounding box center [200, 154] width 63 height 20
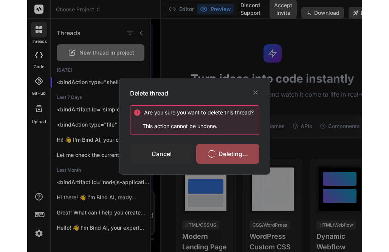
scroll to position [7, 0]
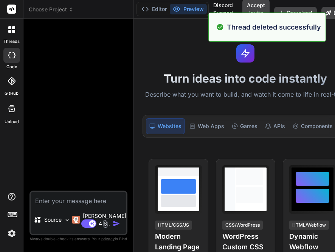
click at [12, 31] on icon at bounding box center [13, 31] width 3 height 3
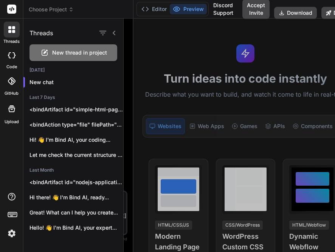
click at [173, 68] on div at bounding box center [230, 135] width 212 height 233
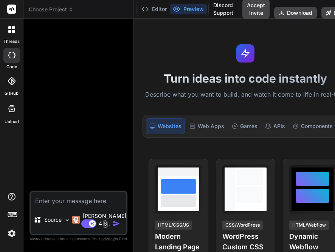
type textarea "x"
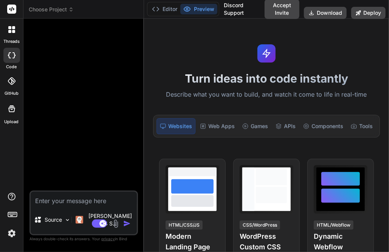
click at [82, 205] on textarea at bounding box center [84, 198] width 106 height 14
paste textarea "Create an ecommerce store for a coffee beans company which has product catalogu…"
type textarea "Create an ecommerce store for a coffee beans company which has product catalogu…"
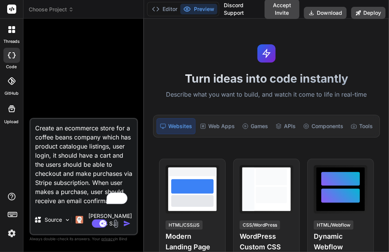
scroll to position [9, 0]
type textarea "x"
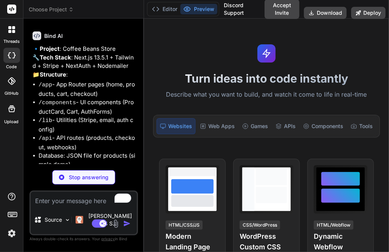
scroll to position [129, 0]
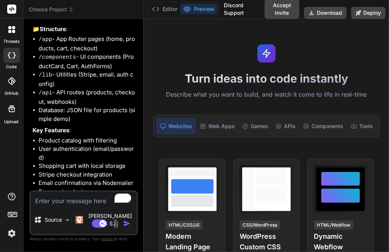
type textarea "x"
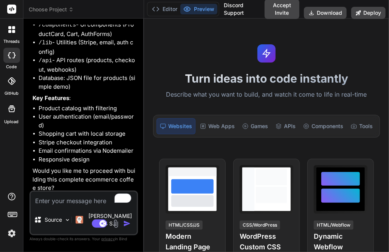
scroll to position [172, 0]
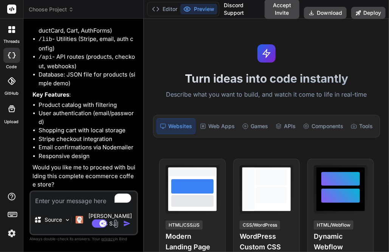
click at [59, 205] on textarea "To enrich screen reader interactions, please activate Accessibility in Grammarl…" at bounding box center [84, 198] width 106 height 14
type textarea "o"
type textarea "x"
type textarea "ok"
type textarea "x"
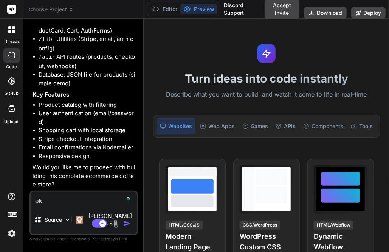
type textarea "oka"
type textarea "x"
type textarea "okay"
type textarea "x"
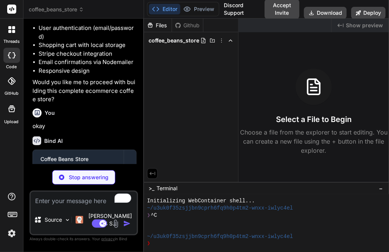
scroll to position [291, 0]
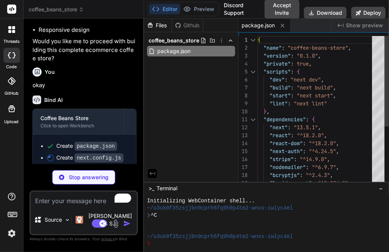
type textarea "x"
type textarea "} module.exports = nextConfig"
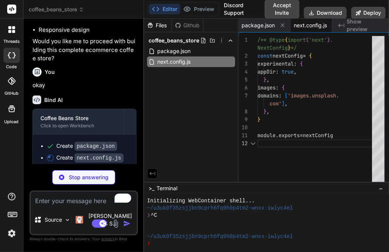
scroll to position [0, 11]
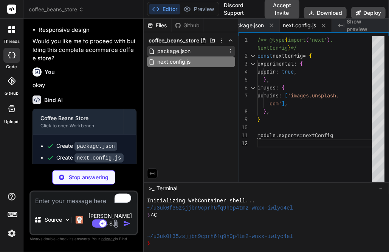
type textarea "x"
click at [177, 50] on span "package.json" at bounding box center [174, 51] width 35 height 9
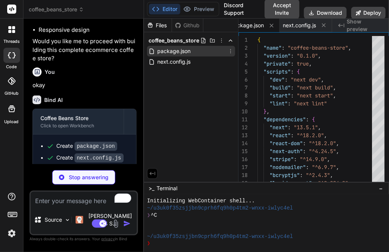
scroll to position [0, 0]
type textarea "x"
type textarea "}"
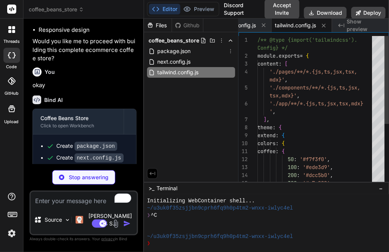
type textarea "x"
type textarea "module.exports = { plugins: { tailwindcss: {}, autoprefixer: {}, }, }"
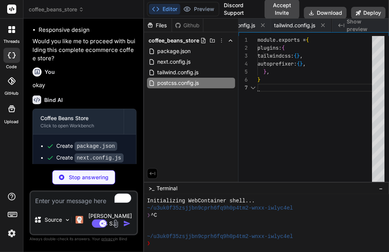
scroll to position [0, 133]
type textarea "x"
type textarea "EMAIL_SERVER_USER=your-email@gmail.com EMAIL_SERVER_PASSWORD=your-app-password …"
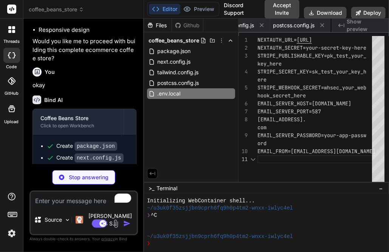
scroll to position [0, 179]
type textarea "x"
type textarea "}, pages: { signIn: '/auth/signin', signUp: '/auth/signup', }, } export default…"
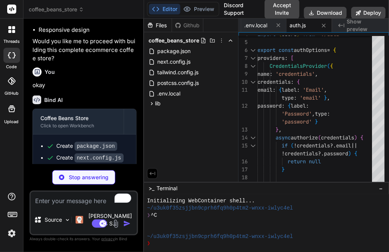
scroll to position [367, 0]
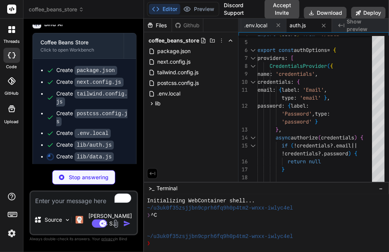
type textarea "x"
type textarea "flavor profile.', origin: 'Costa Rica', roast: 'Medium', weight: '12 oz' } ]"
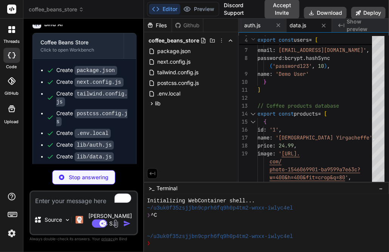
type textarea "x"
type textarea "import Stripe from 'stripe' export const stripe = new Stripe(process.env.STRIPE…"
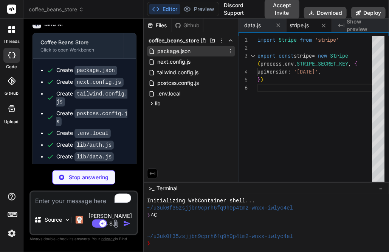
type textarea "x"
click at [175, 49] on span "package.json" at bounding box center [174, 51] width 35 height 9
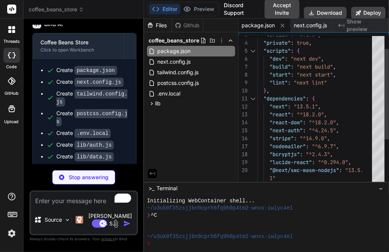
type textarea "x"
type textarea "return transporter.sendMail(mailOptions) }"
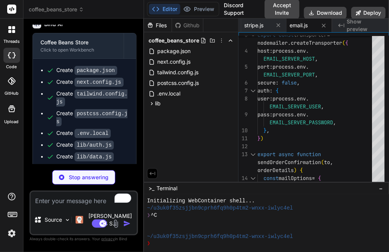
type textarea "x"
type textarea "{children} </main> </AuthProvider> </body> </html> ) }"
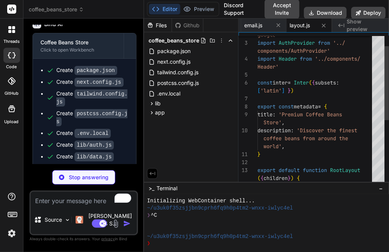
scroll to position [412, 0]
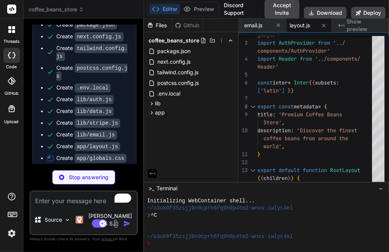
type textarea "x"
type textarea "hover:bg-gray-300 text-gray-800 font-medium py-2 px-4 rounded-lg transition-col…"
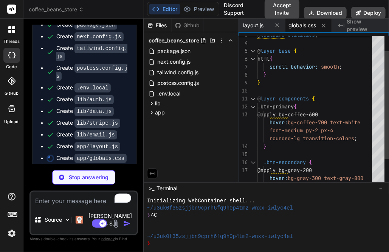
type textarea "x"
type textarea "</div> ) }"
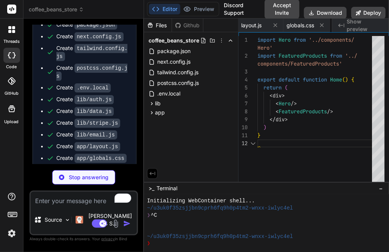
scroll to position [0, 498]
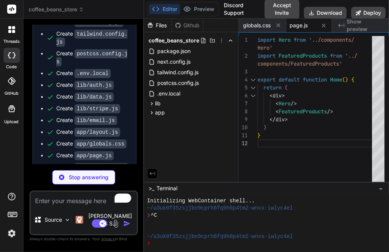
type textarea "x"
type textarea "finest growing regions around the world. </p> </div> <ProductGrid products={pro…"
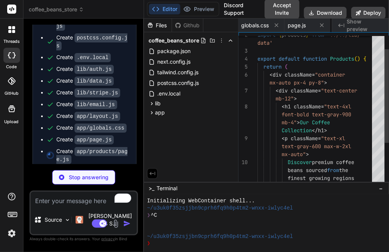
scroll to position [0, 543]
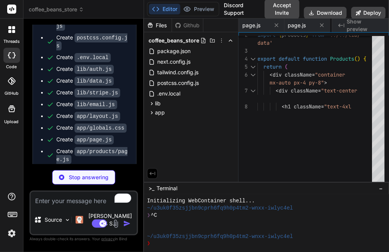
type textarea "x"
type textarea "=> p.id === params.id) if (!product) { notFound() } return <ProductDetails prod…"
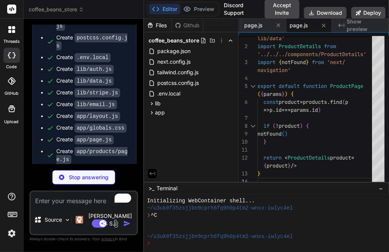
type textarea "x"
type textarea "<Cart /> </div> ) }"
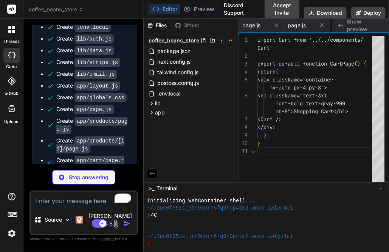
scroll to position [0, 634]
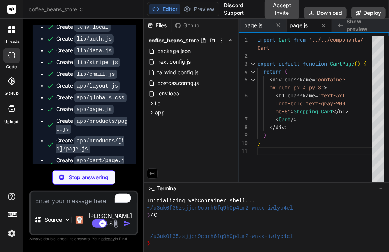
type textarea "x"
type textarea "<div className="container mx-auto px-4 py-8"> <h1 className="text-3xl font-bold…"
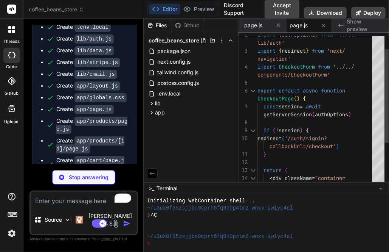
scroll to position [510, 0]
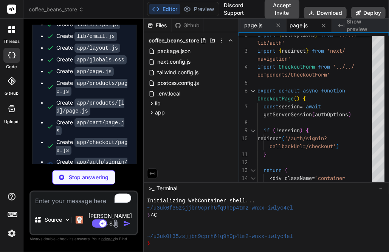
type textarea "x"
type textarea "font-bold text-center text-gray-900 mb-8">Sign In</h1> <SignInForm /> </div> </…"
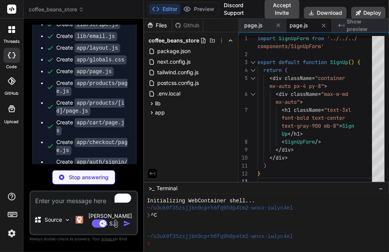
scroll to position [548, 0]
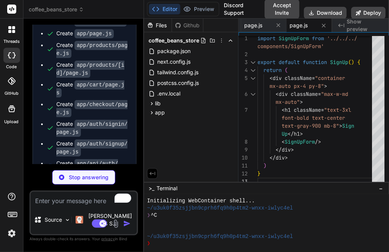
type textarea "x"
type textarea "import NextAuth from 'next-auth' import { authOptions } from '../../../../lib/a…"
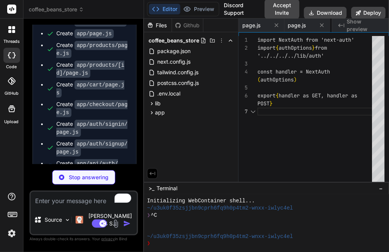
scroll to position [0, 816]
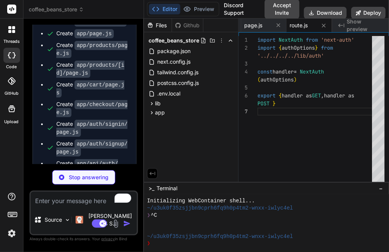
type textarea "x"
type textarea "import { NextResponse } from 'next/server' import { products } from '../../../l…"
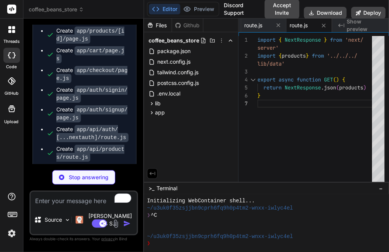
scroll to position [586, 0]
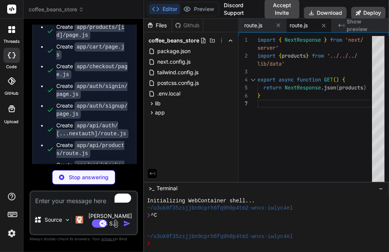
type textarea "x"
type textarea "} catch (error) { console.error('Error creating checkout session:', error) retu…"
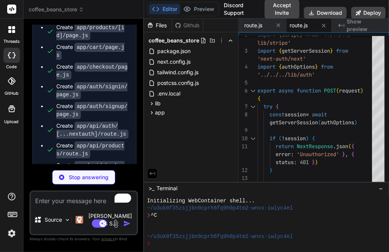
scroll to position [605, 0]
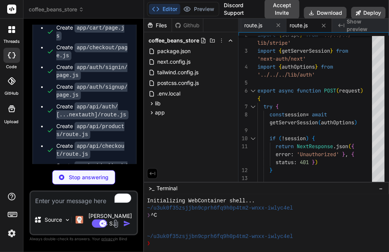
type textarea "x"
type textarea "return NextResponse.json({ received: true }) }"
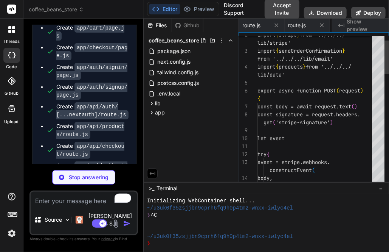
scroll to position [0, 952]
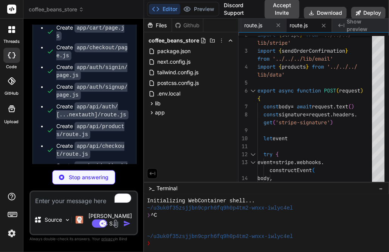
type textarea "x"
type textarea "</Suspense> ) }"
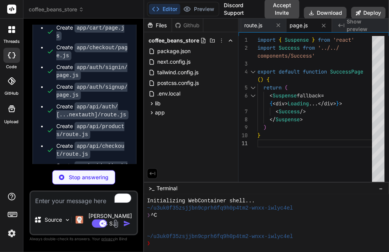
scroll to position [643, 0]
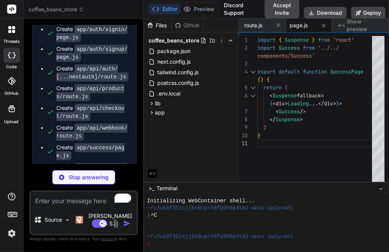
type textarea "x"
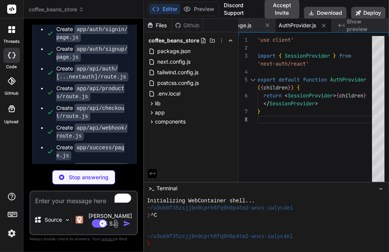
scroll to position [662, 0]
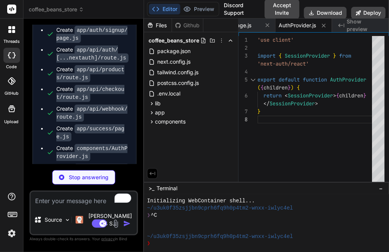
type textarea "x"
type textarea "}"
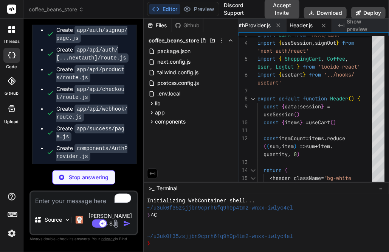
scroll to position [681, 0]
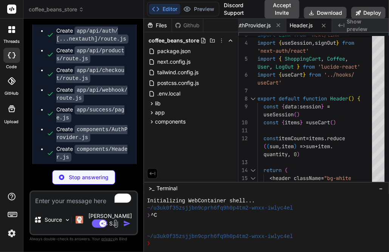
type textarea "x"
type textarea "</div> ) }"
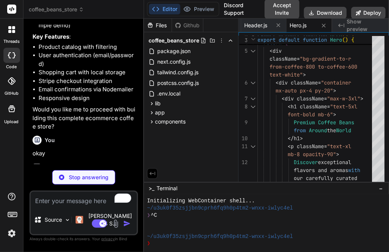
scroll to position [223, 0]
type textarea "x"
type textarea "</div> </section> ) }"
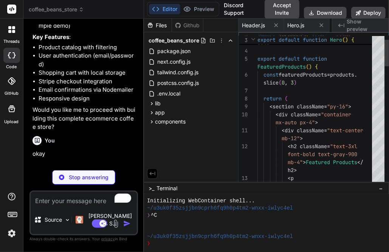
scroll to position [0, 1214]
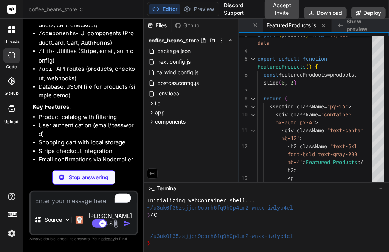
type textarea "x"
type textarea "<ProductCard key={product.id} product={product} /> ))} </div> ) }"
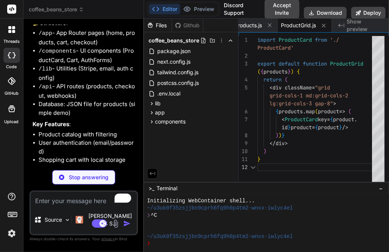
scroll to position [134, 0]
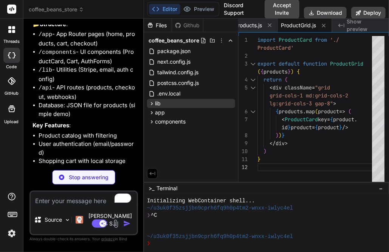
type textarea "x"
type textarea "</div> ) }"
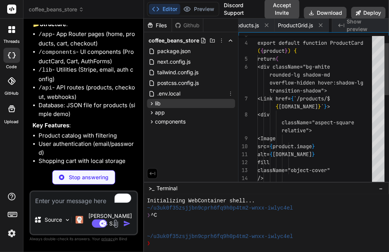
scroll to position [0, 1324]
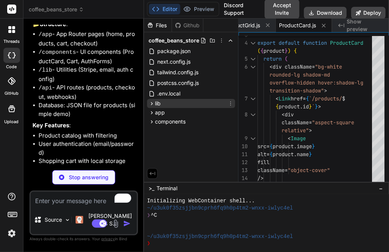
click at [155, 105] on span "lib" at bounding box center [158, 104] width 6 height 8
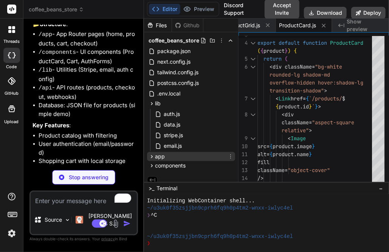
click at [156, 157] on span "app" at bounding box center [160, 156] width 10 height 8
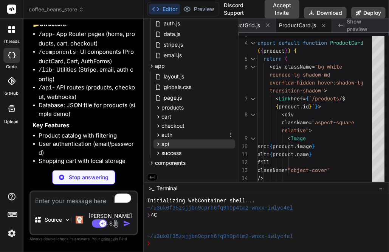
scroll to position [90, 0]
click at [164, 143] on span "api" at bounding box center [166, 144] width 8 height 8
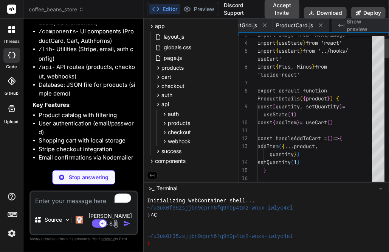
scroll to position [0, 1386]
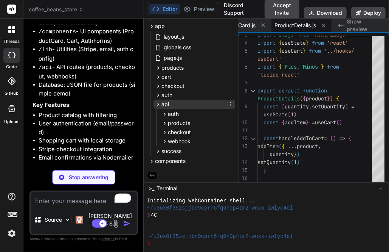
click at [158, 103] on icon at bounding box center [158, 104] width 2 height 3
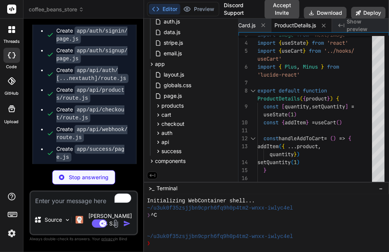
scroll to position [775, 0]
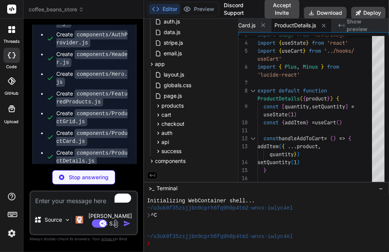
type textarea "x"
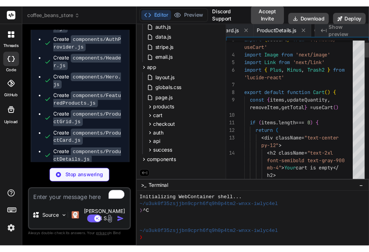
scroll to position [0, 1431]
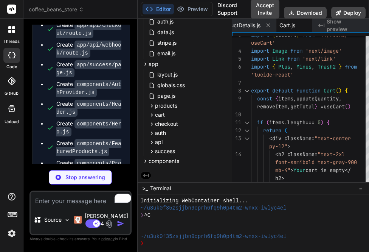
type textarea "x"
type textarea "Proceed to Checkout </Link> </div> </div> ) }"
type textarea "x"
type textarea "</div> ) }"
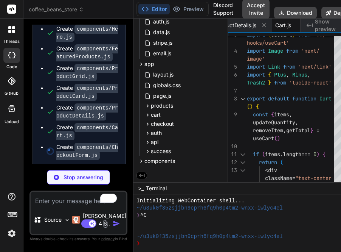
type textarea "x"
type textarea "ary w-full text-center block"> Proceed to Checkout </Link> </div> </div> ) }"
type textarea "x"
type textarea "Checkout </Link> </div> </div> ) }"
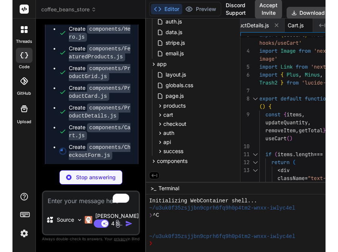
scroll to position [926, 0]
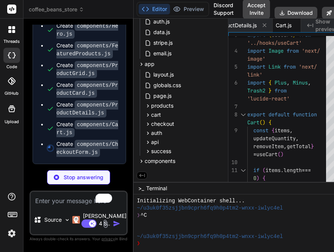
type textarea "x"
type textarea "</div> </div> ) }"
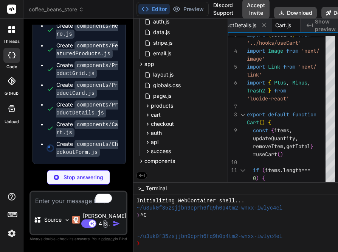
type textarea "x"
type textarea "ary w-full text-center block"> Proceed to Checkout </Link> </div> </div> ) }"
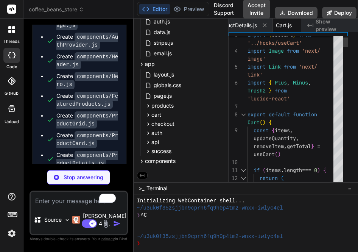
type textarea "x"
type textarea "}"
type textarea "x"
type textarea "Proceed to Checkout </Link> </div> </div> ) }"
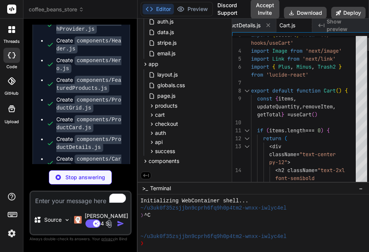
type textarea "x"
type textarea "</Link> </div> </div> ) }"
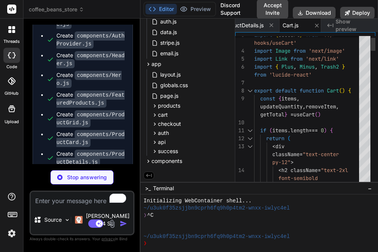
type textarea "x"
type textarea "w-full text-center block"> Proceed to Checkout </Link> </div> </div> ) }"
type textarea "x"
type textarea "</div> </div> ) }"
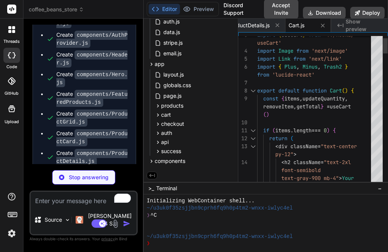
type textarea "x"
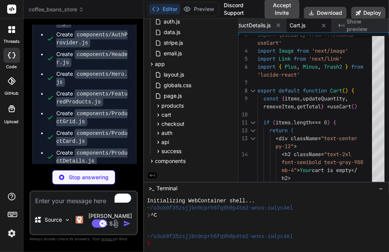
scroll to position [794, 0]
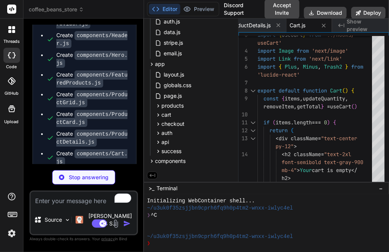
type textarea "x"
type textarea "</div> </div> </div> ) }"
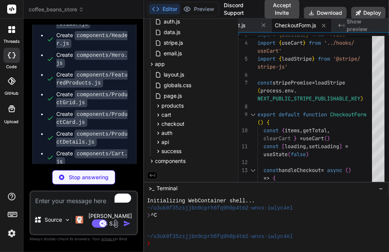
scroll to position [813, 0]
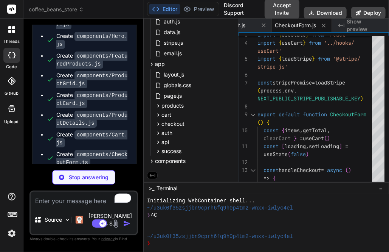
type textarea "x"
type textarea ") }"
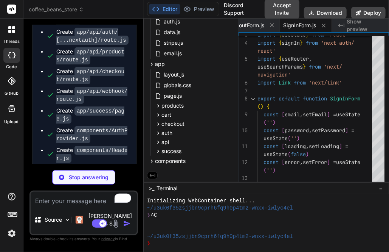
scroll to position [832, 0]
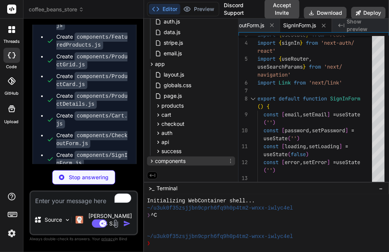
click at [170, 158] on span "components" at bounding box center [170, 161] width 31 height 8
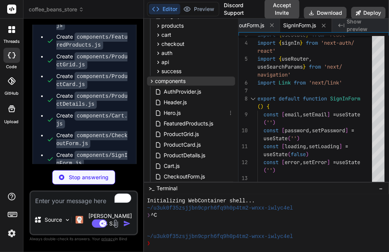
scroll to position [200, 0]
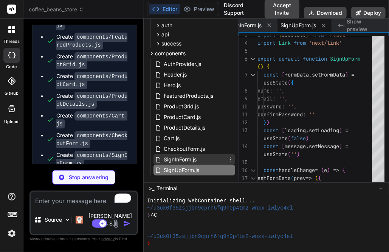
click at [186, 156] on span "SignInForm.js" at bounding box center [180, 159] width 34 height 9
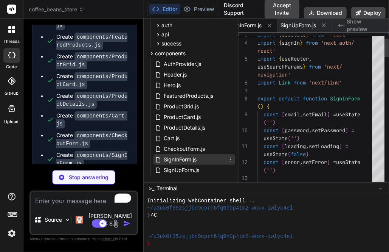
scroll to position [0, 1586]
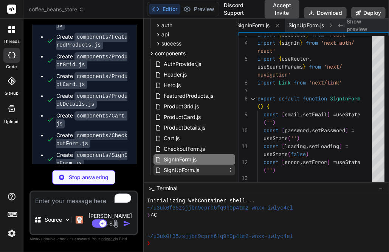
click at [182, 166] on span "SignUpForm.js" at bounding box center [181, 169] width 37 height 9
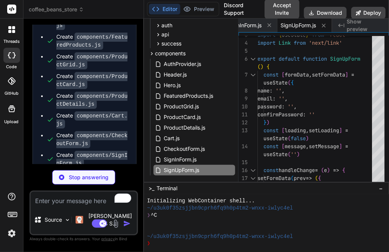
scroll to position [851, 0]
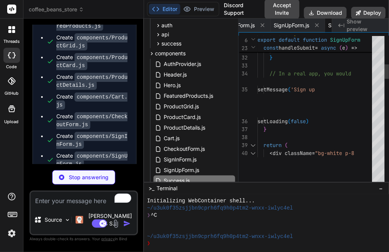
type textarea "x"
type textarea "className="btn-secondary"> Back to Home </Link> </div> </div> </div> ) }"
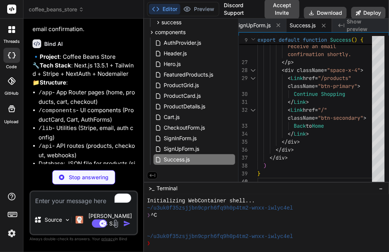
scroll to position [76, 0]
type textarea "x"
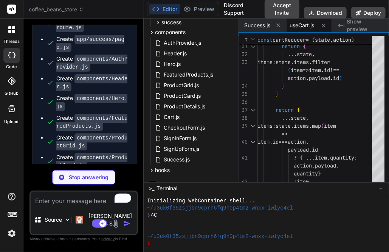
scroll to position [874, 0]
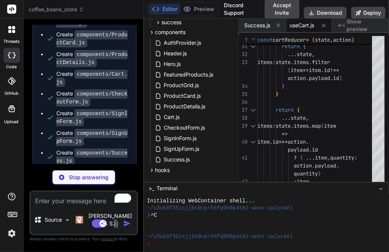
type textarea "x"
type textarea "}"
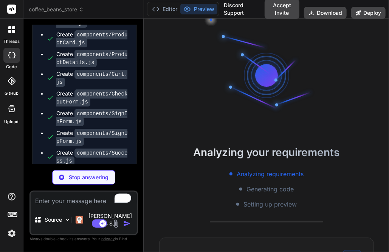
scroll to position [930, 0]
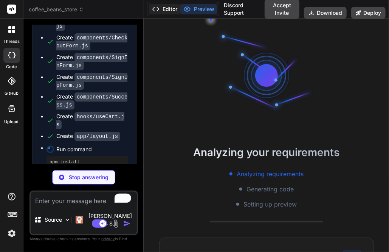
click at [164, 11] on button "Editor" at bounding box center [164, 9] width 31 height 11
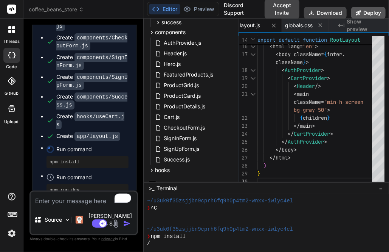
click at [335, 13] on button "Deploy" at bounding box center [369, 13] width 34 height 12
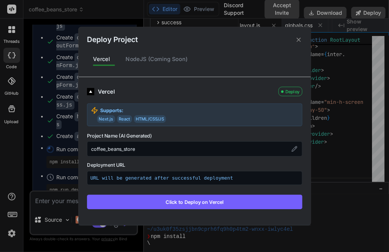
click at [209, 201] on button "Click to Deploy on Vercel" at bounding box center [195, 201] width 216 height 14
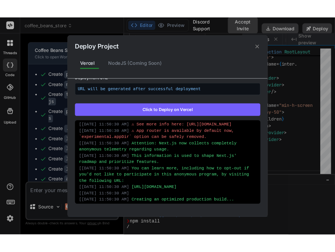
scroll to position [545, 0]
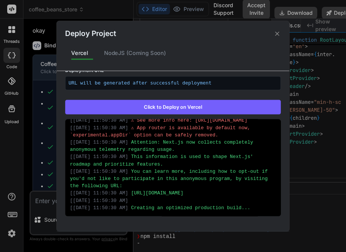
type textarea "x"
type textarea ") }"
type textarea "x"
type textarea "</html> ) }"
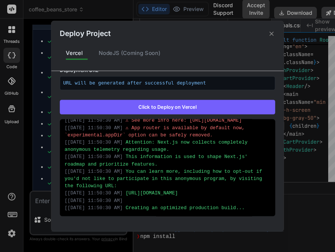
type textarea "x"
type textarea "</AuthProvider> </body> </html> ) }"
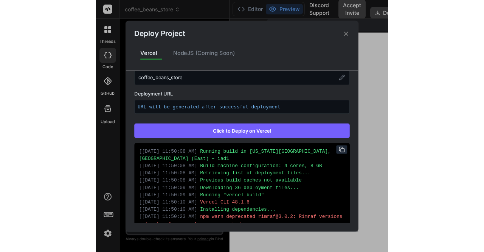
scroll to position [593, 0]
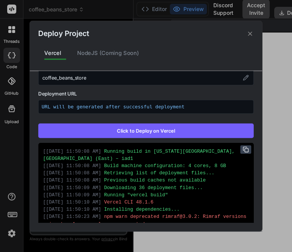
click at [243, 147] on icon at bounding box center [244, 147] width 3 height 3
click at [251, 34] on icon at bounding box center [250, 33] width 7 height 7
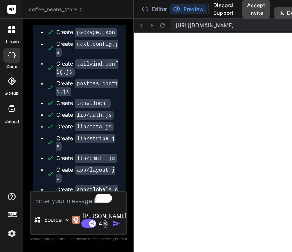
type textarea "x"
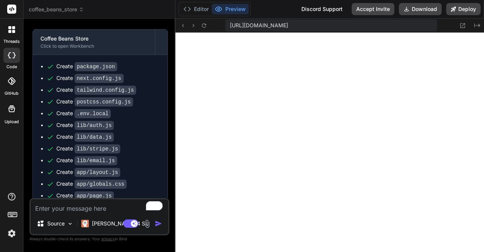
scroll to position [819, 0]
click at [335, 9] on button "Deploy" at bounding box center [464, 9] width 34 height 12
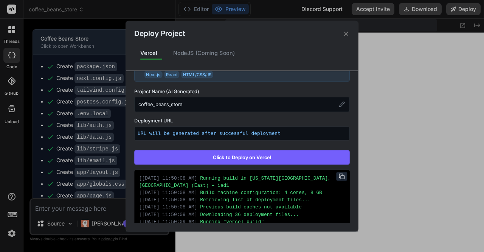
scroll to position [48, 0]
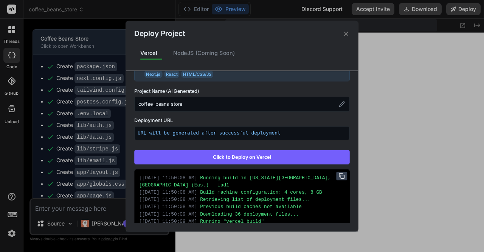
click at [335, 174] on icon at bounding box center [342, 176] width 6 height 6
click at [82, 202] on div "Deploy Project Vercel NodeJS (Coming Soon) Vercel Deploy Supports: Next.js Reac…" at bounding box center [242, 126] width 484 height 252
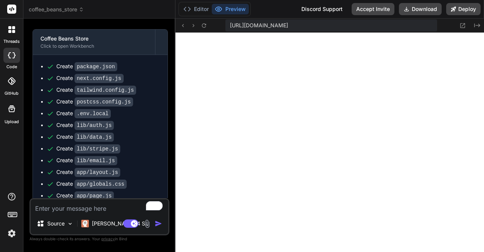
click at [82, 202] on textarea "To enrich screen reader interactions, please activate Accessibility in Grammarl…" at bounding box center [100, 206] width 138 height 14
paste textarea "Running build in Washington, D.C., USA (East) – iad1 Build machine configuratio…"
type textarea "Running build in Washington, D.C., USA (East) – iad1 Build machine configuratio…"
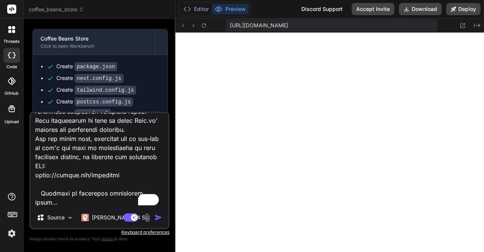
scroll to position [846, 0]
type textarea "x"
type textarea "Running build in Washington, D.C., USA (East) – iad1 Build machine configuratio…"
type textarea "x"
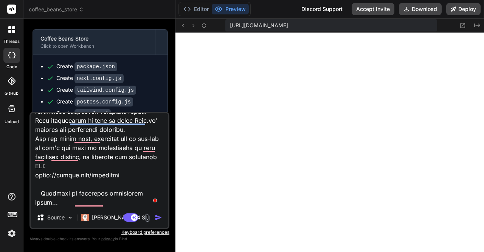
scroll to position [864, 0]
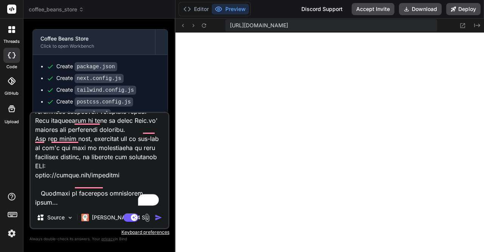
type textarea "Running build in Washington, D.C., USA (East) – iad1 Build machine configuratio…"
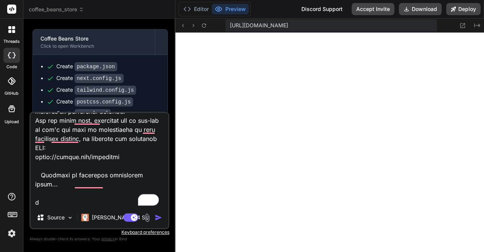
type textarea "x"
type textarea "Running build in Washington, D.C., USA (East) – iad1 Build machine configuratio…"
type textarea "x"
type textarea "Running build in Washington, D.C., USA (East) – iad1 Build machine configuratio…"
type textarea "x"
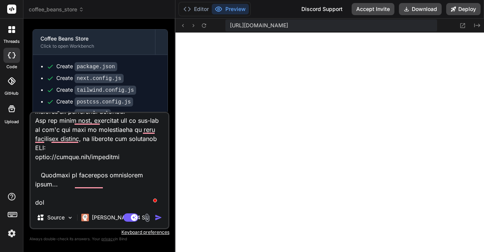
type textarea "Running build in Washington, D.C., USA (East) – iad1 Build machine configuratio…"
type textarea "x"
type textarea "Running build in Washington, D.C., USA (East) – iad1 Build machine configuratio…"
type textarea "x"
type textarea "Running build in Washington, D.C., USA (East) – iad1 Build machine configuratio…"
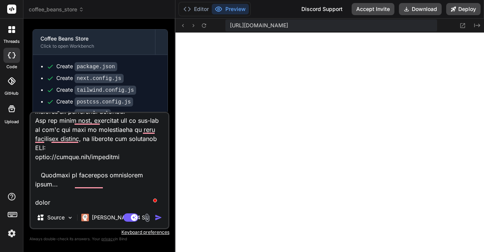
type textarea "x"
type textarea "Running build in Washington, D.C., USA (East) – iad1 Build machine configuratio…"
type textarea "x"
type textarea "Running build in Washington, D.C., USA (East) – iad1 Build machine configuratio…"
type textarea "x"
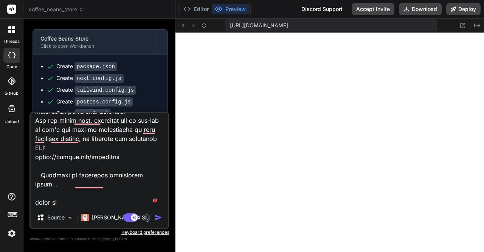
type textarea "Running build in Washington, D.C., USA (East) – iad1 Build machine configuratio…"
type textarea "x"
type textarea "Running build in Washington, D.C., USA (East) – iad1 Build machine configuratio…"
type textarea "x"
type textarea "Running build in Washington, D.C., USA (East) – iad1 Build machine configuratio…"
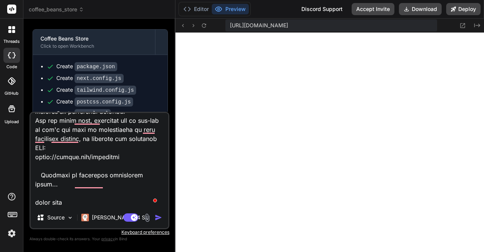
type textarea "x"
type textarea "Running build in Washington, D.C., USA (East) – iad1 Build machine configuratio…"
type textarea "x"
type textarea "Running build in Washington, D.C., USA (East) – iad1 Build machine configuratio…"
type textarea "x"
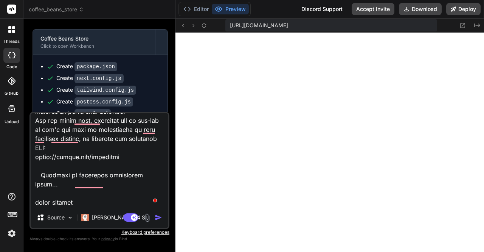
type textarea "Running build in Washington, D.C., USA (East) – iad1 Build machine configuratio…"
type textarea "x"
type textarea "Running build in Washington, D.C., USA (East) – iad1 Build machine configuratio…"
type textarea "x"
type textarea "Running build in Washington, D.C., USA (East) – iad1 Build machine configuratio…"
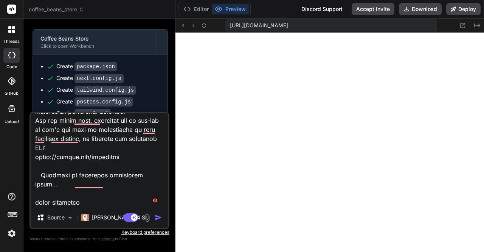
type textarea "x"
type textarea "Running build in Washington, D.C., USA (East) – iad1 Build machine configuratio…"
type textarea "x"
type textarea "Running build in Washington, D.C., USA (East) – iad1 Build machine configuratio…"
type textarea "x"
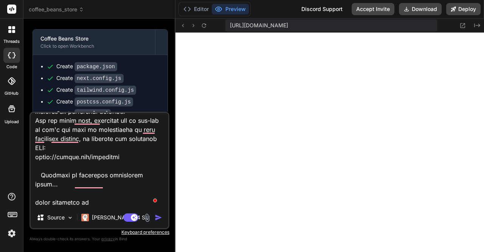
type textarea "Running build in Washington, D.C., USA (East) – iad1 Build machine configuratio…"
type textarea "x"
type textarea "Running build in Washington, D.C., USA (East) – iad1 Build machine configuratio…"
type textarea "x"
type textarea "Running build in Washington, D.C., USA (East) – iad1 Build machine configuratio…"
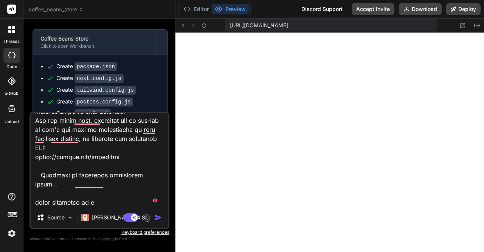
type textarea "x"
type textarea "Running build in Washington, D.C., USA (East) – iad1 Build machine configuratio…"
type textarea "x"
type textarea "Running build in Washington, D.C., USA (East) – iad1 Build machine configuratio…"
type textarea "x"
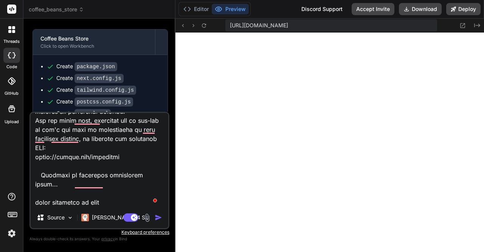
type textarea "Running build in Washington, D.C., USA (East) – iad1 Build machine configuratio…"
type textarea "x"
type textarea "Running build in Washington, D.C., USA (East) – iad1 Build machine configuratio…"
type textarea "x"
type textarea "Running build in Washington, D.C., USA (East) – iad1 Build machine configuratio…"
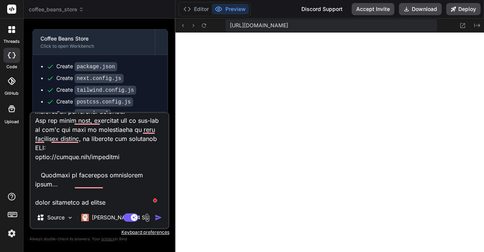
type textarea "x"
type textarea "Running build in Washington, D.C., USA (East) – iad1 Build machine configuratio…"
type textarea "x"
type textarea "Running build in Washington, D.C., USA (East) – iad1 Build machine configuratio…"
type textarea "x"
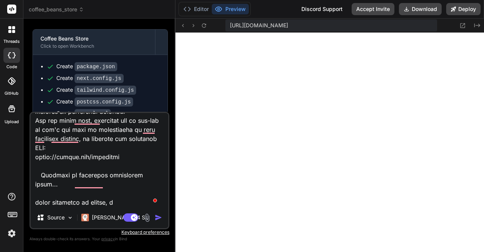
type textarea "Running build in Washington, D.C., USA (East) – iad1 Build machine configuratio…"
type textarea "x"
type textarea "Running build in Washington, D.C., USA (East) – iad1 Build machine configuratio…"
type textarea "x"
type textarea "Running build in Washington, D.C., USA (East) – iad1 Build machine configuratio…"
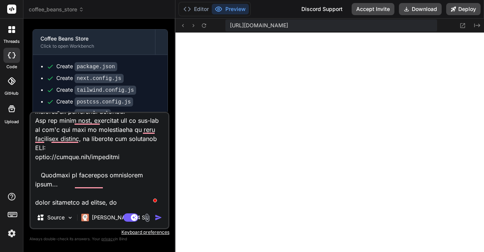
type textarea "x"
type textarea "Running build in Washington, D.C., USA (East) – iad1 Build machine configuratio…"
type textarea "x"
type textarea "Running build in Washington, D.C., USA (East) – iad1 Build machine configuratio…"
type textarea "x"
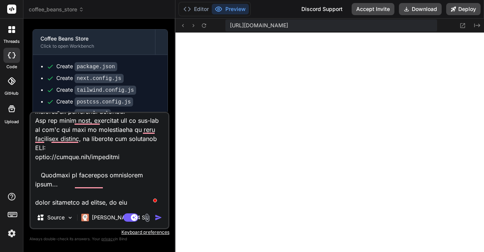
type textarea "Running build in Washington, D.C., USA (East) – iad1 Build machine configuratio…"
type textarea "x"
type textarea "Running build in Washington, D.C., USA (East) – iad1 Build machine configuratio…"
type textarea "x"
type textarea "Running build in Washington, D.C., USA (East) – iad1 Build machine configuratio…"
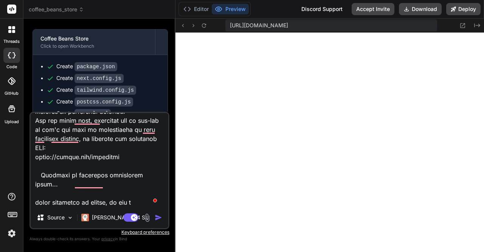
type textarea "x"
type textarea "Running build in Washington, D.C., USA (East) – iad1 Build machine configuratio…"
type textarea "x"
type textarea "Running build in Washington, D.C., USA (East) – iad1 Build machine configuratio…"
type textarea "x"
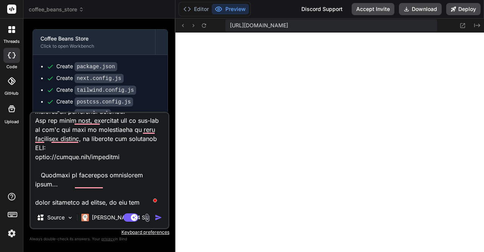
type textarea "Running build in Washington, D.C., USA (East) – iad1 Build machine configuratio…"
type textarea "x"
type textarea "Running build in Washington, D.C., USA (East) – iad1 Build machine configuratio…"
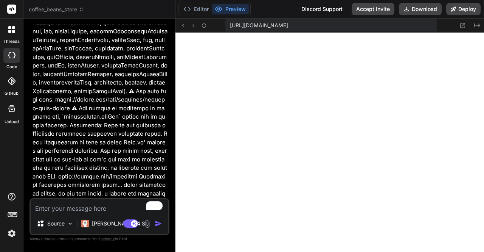
scroll to position [1782, 0]
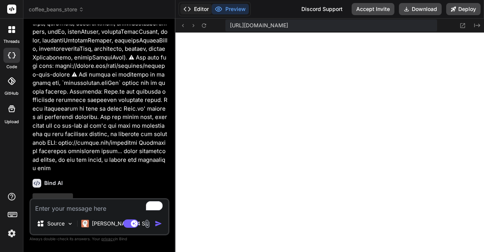
click at [195, 9] on button "Editor" at bounding box center [196, 9] width 31 height 11
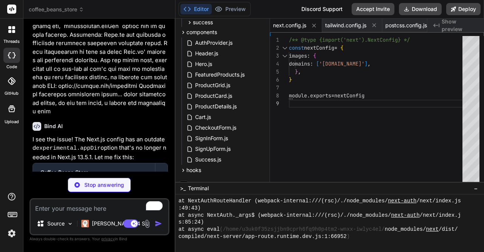
scroll to position [0, 0]
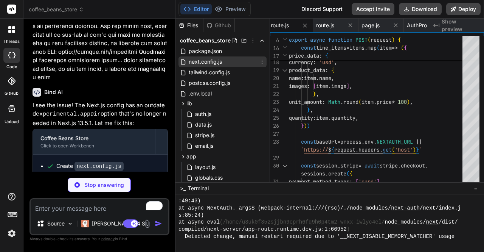
click at [203, 59] on span "next.config.js" at bounding box center [205, 61] width 35 height 9
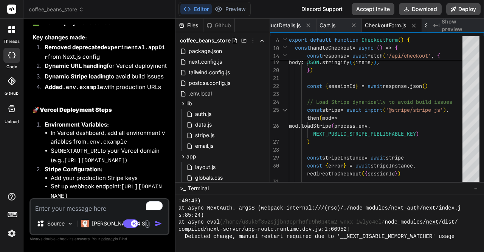
scroll to position [2095, 0]
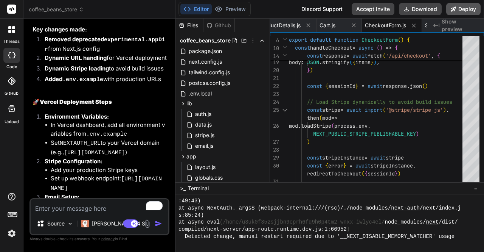
click at [335, 8] on button "Deploy" at bounding box center [464, 9] width 34 height 12
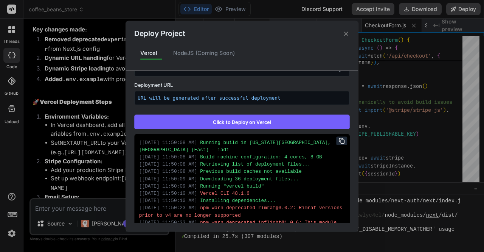
scroll to position [840, 0]
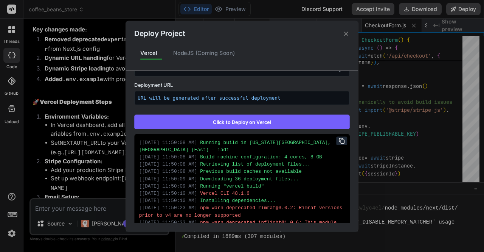
click at [251, 117] on button "Click to Deploy on Vercel" at bounding box center [242, 121] width 216 height 14
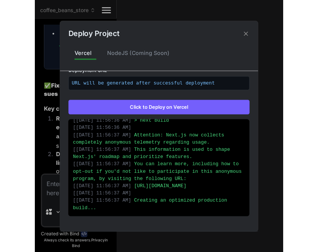
scroll to position [3830, 0]
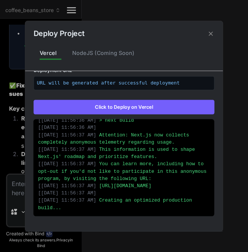
click at [210, 35] on icon at bounding box center [210, 33] width 7 height 7
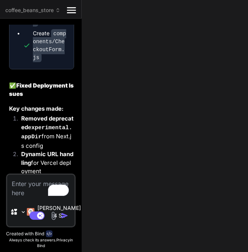
click at [74, 8] on icon at bounding box center [71, 10] width 9 height 6
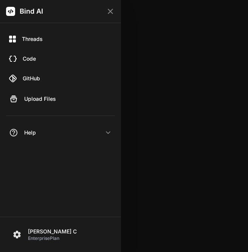
click at [154, 58] on div at bounding box center [124, 126] width 248 height 252
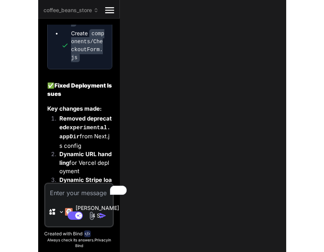
scroll to position [2977, 0]
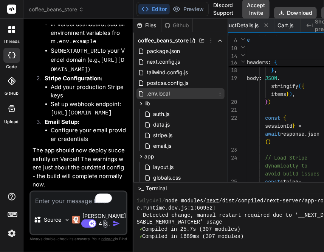
click at [158, 98] on div ".env.local" at bounding box center [181, 93] width 88 height 11
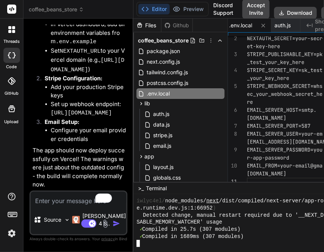
click at [257, 237] on div "✓ Compiled in 1689ms (307 modules)" at bounding box center [234, 236] width 194 height 7
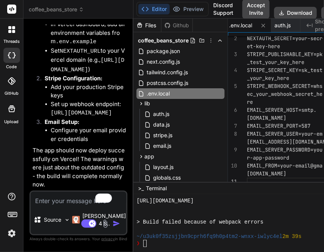
scroll to position [2430, 0]
click at [327, 14] on icon at bounding box center [329, 12] width 5 height 5
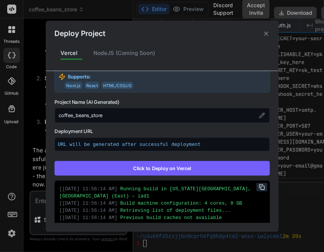
scroll to position [111, 0]
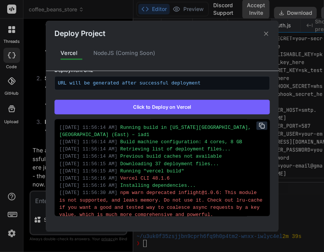
click at [163, 107] on button "Click to Deploy on Vercel" at bounding box center [162, 107] width 216 height 14
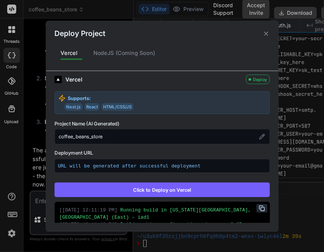
scroll to position [0, 0]
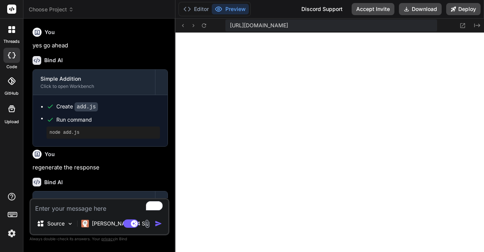
scroll to position [297, 0]
